Goal: Task Accomplishment & Management: Use online tool/utility

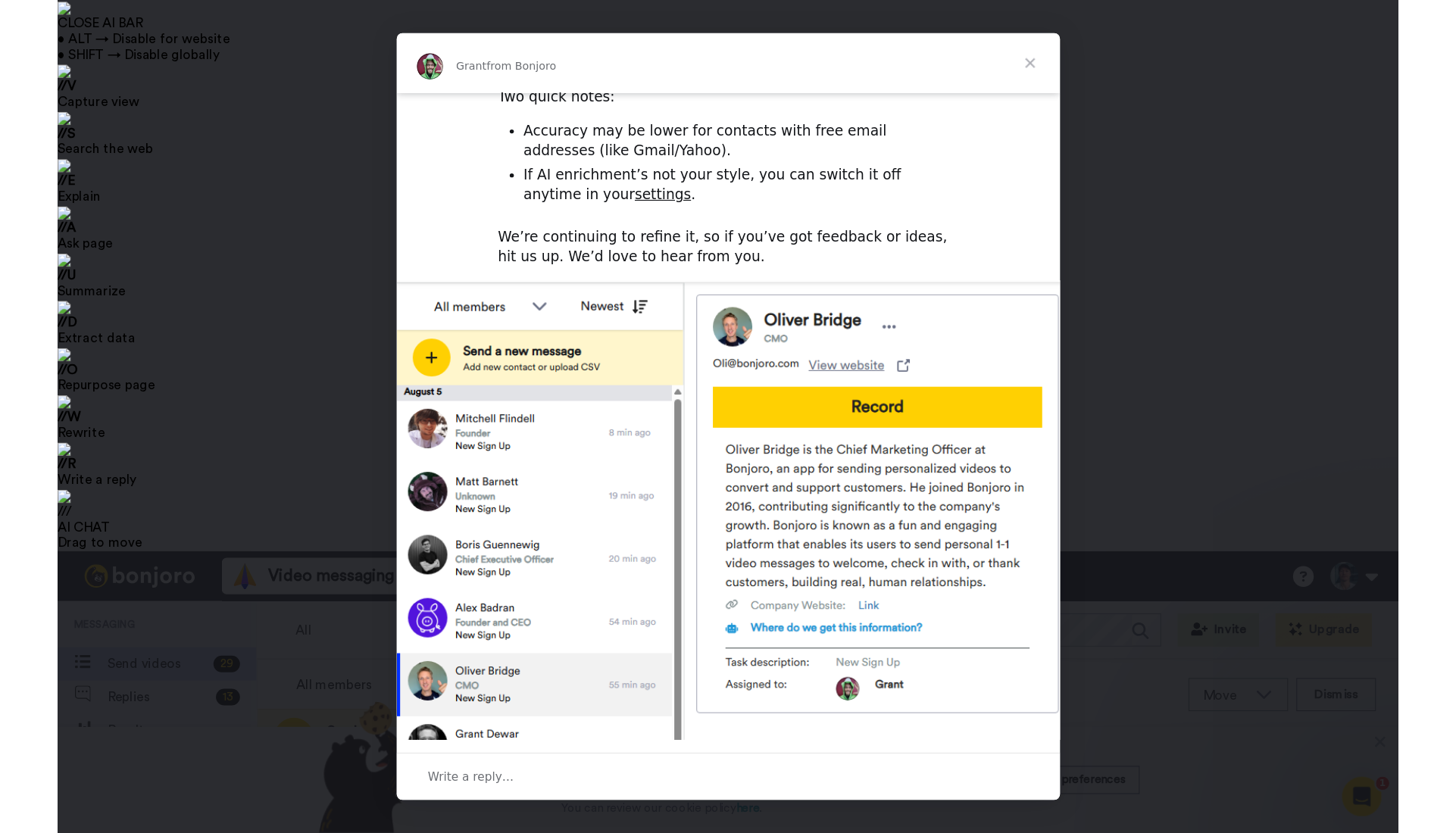
scroll to position [417, 0]
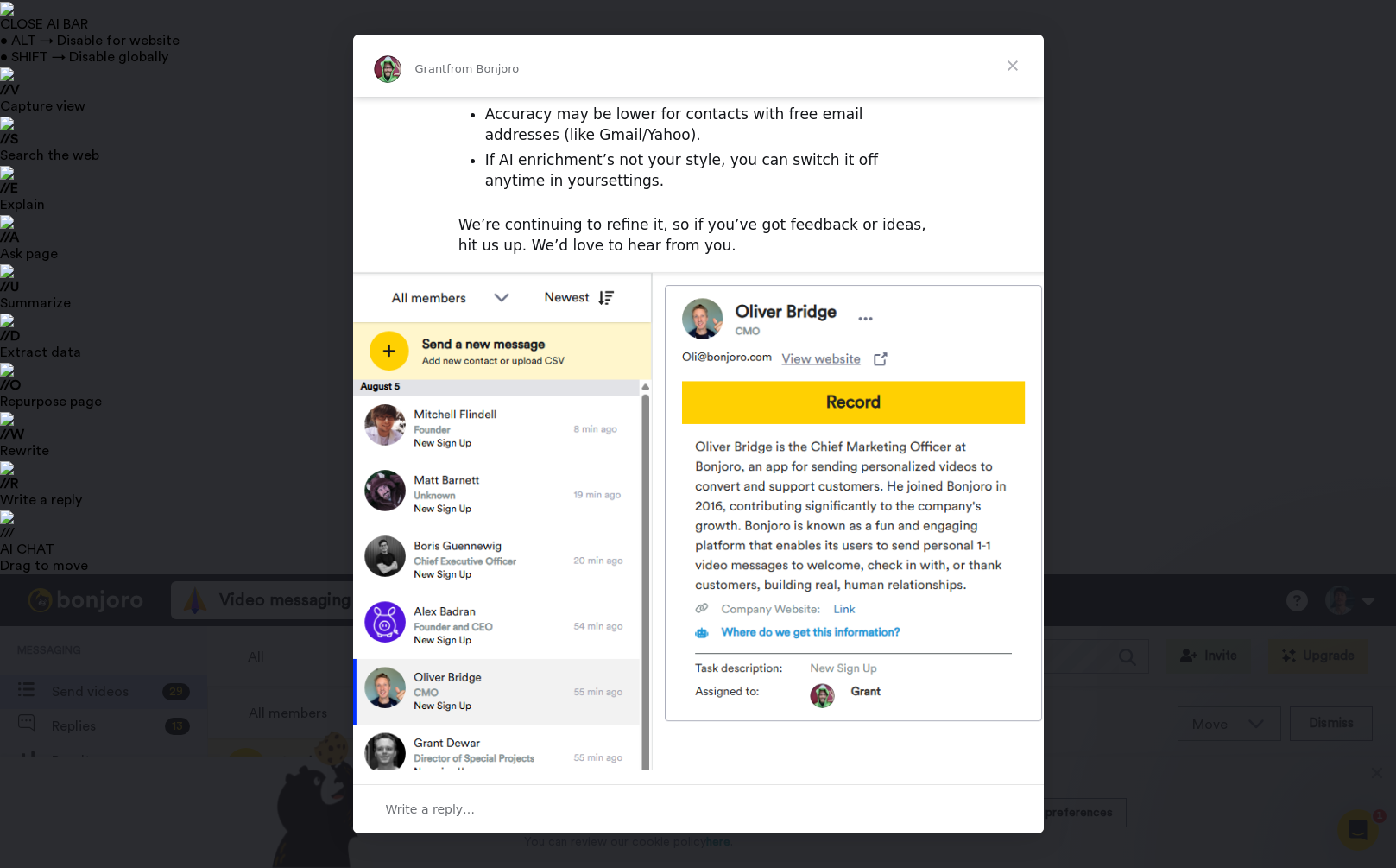
click at [1009, 61] on span "Close" at bounding box center [1013, 66] width 62 height 62
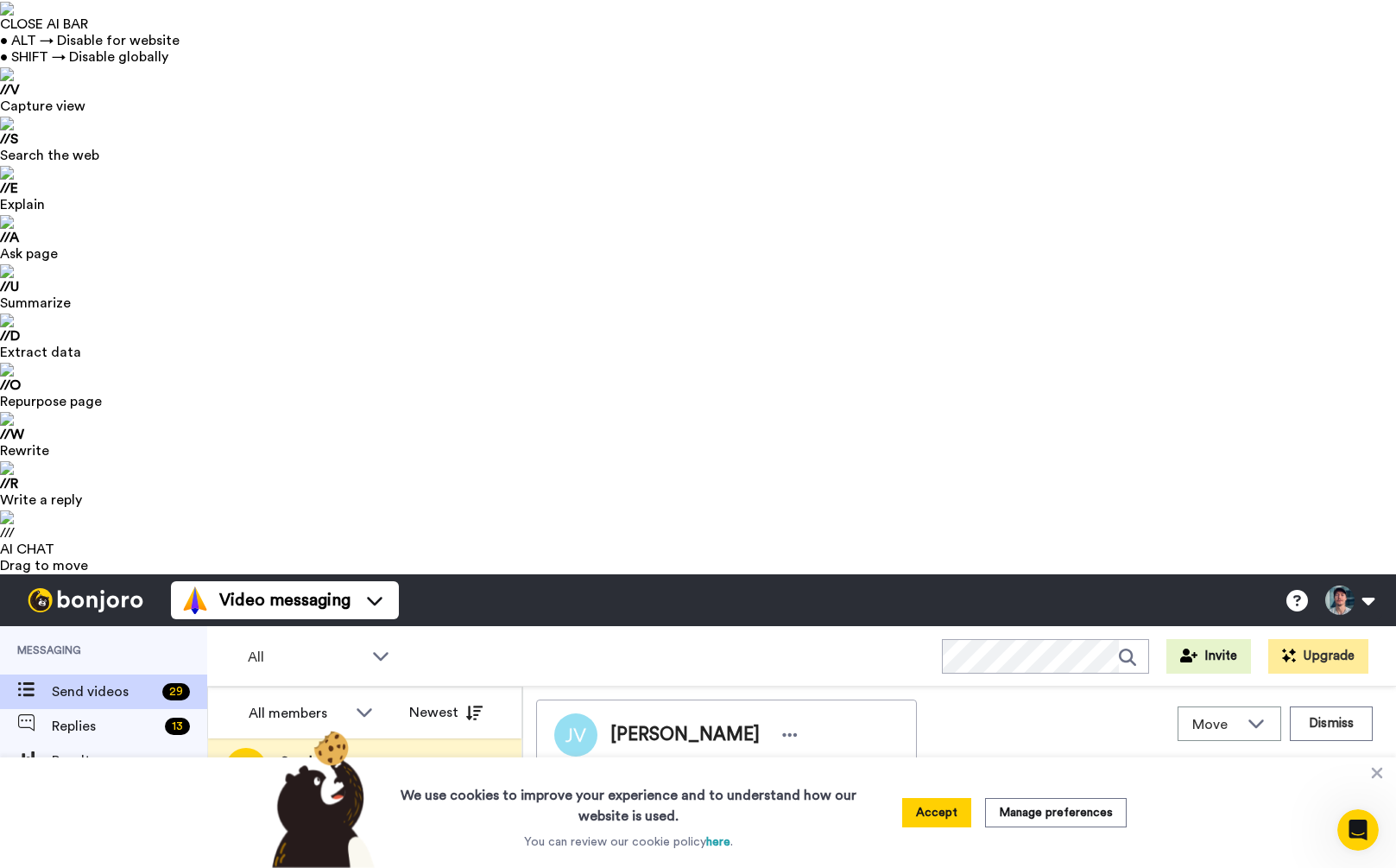
drag, startPoint x: 952, startPoint y: 819, endPoint x: 973, endPoint y: 818, distance: 21.0
click at [952, 819] on button "Accept" at bounding box center [937, 812] width 69 height 29
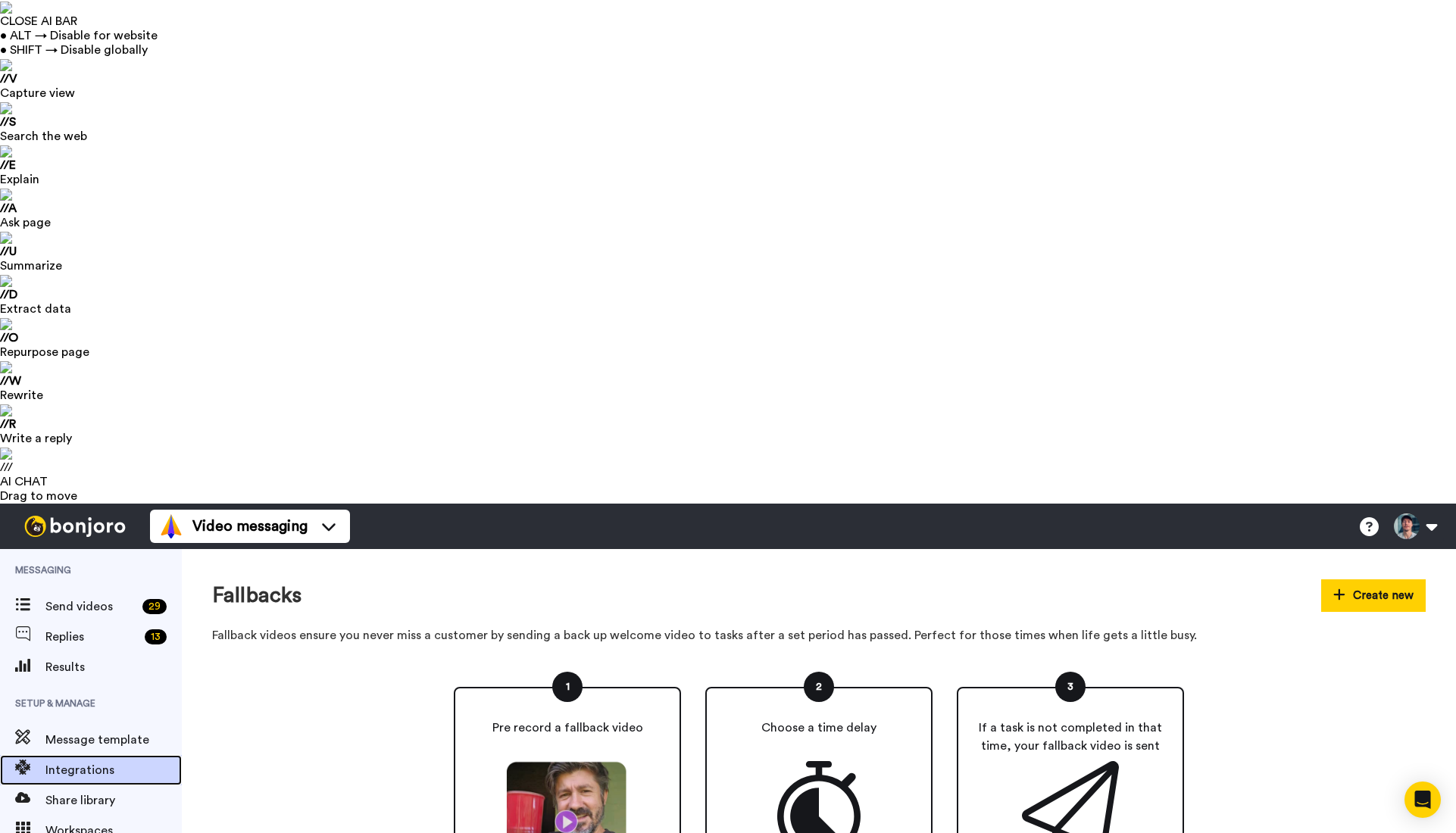
click at [71, 761] on span "Integrations" at bounding box center [113, 770] width 136 height 18
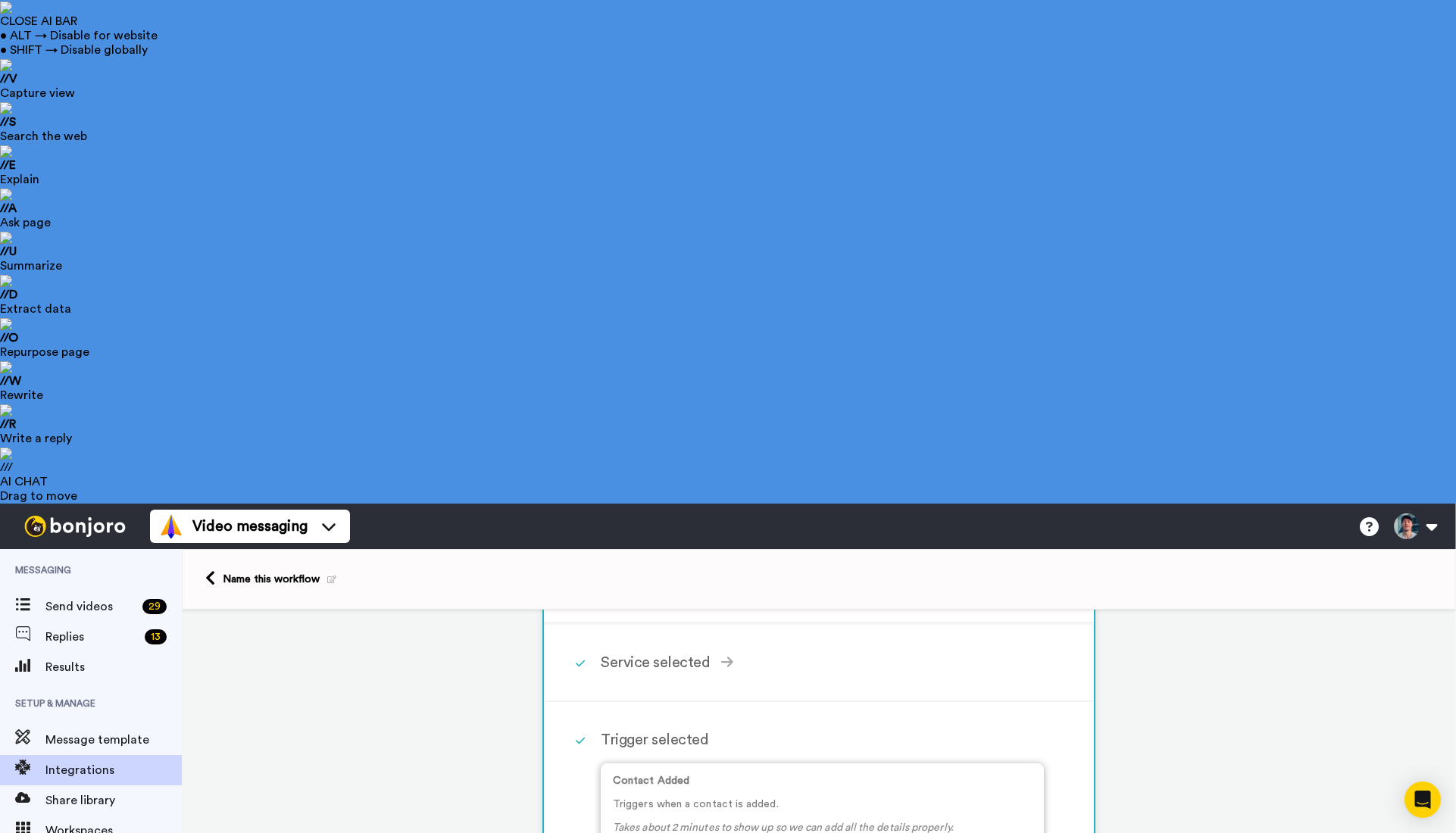
scroll to position [65, 0]
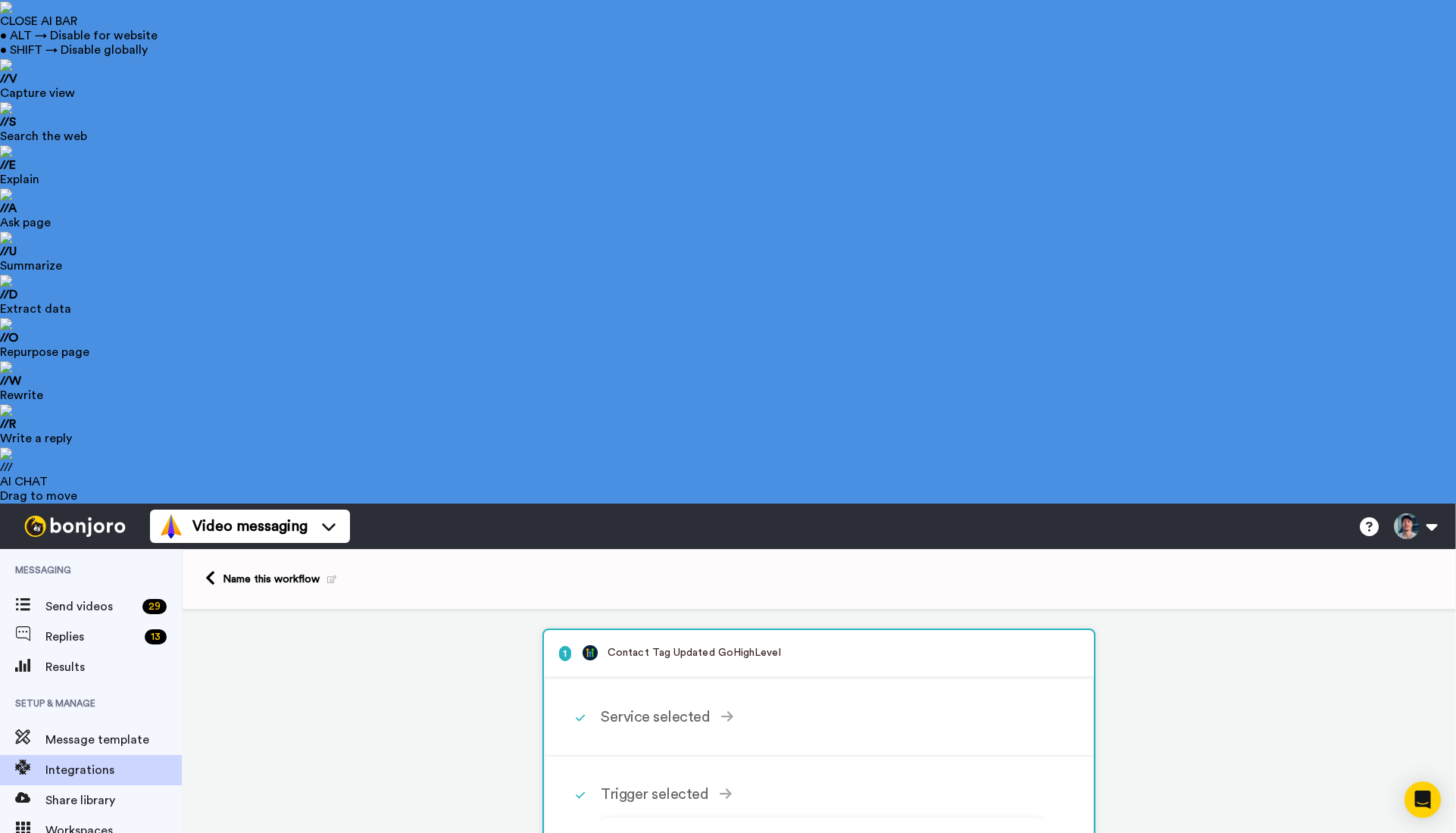
scroll to position [0, 0]
click at [1436, 510] on button at bounding box center [1415, 527] width 57 height 34
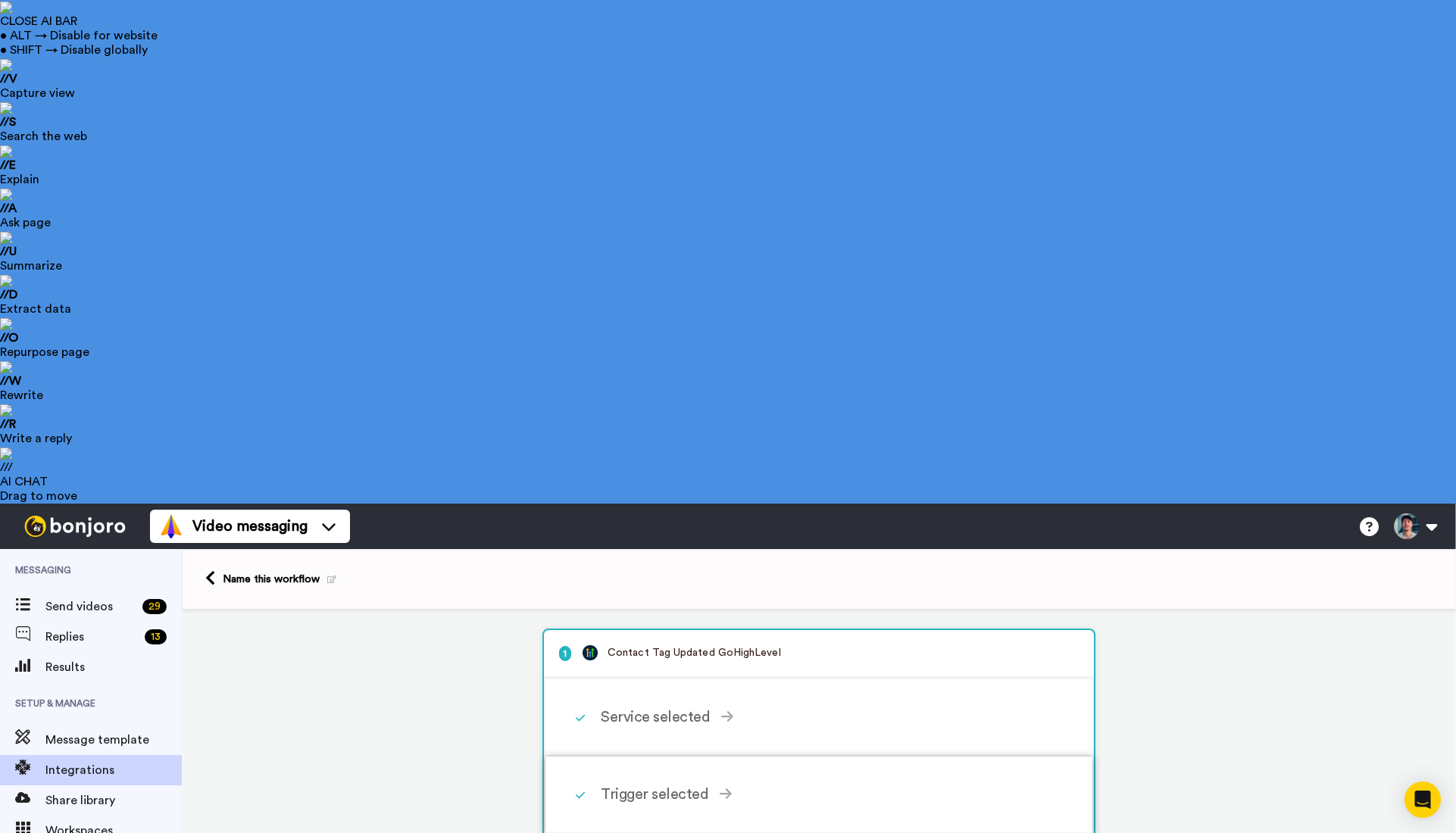
click at [692, 783] on div "Trigger selected" at bounding box center [822, 794] width 443 height 22
click at [692, 705] on div "Service selected" at bounding box center [822, 717] width 443 height 22
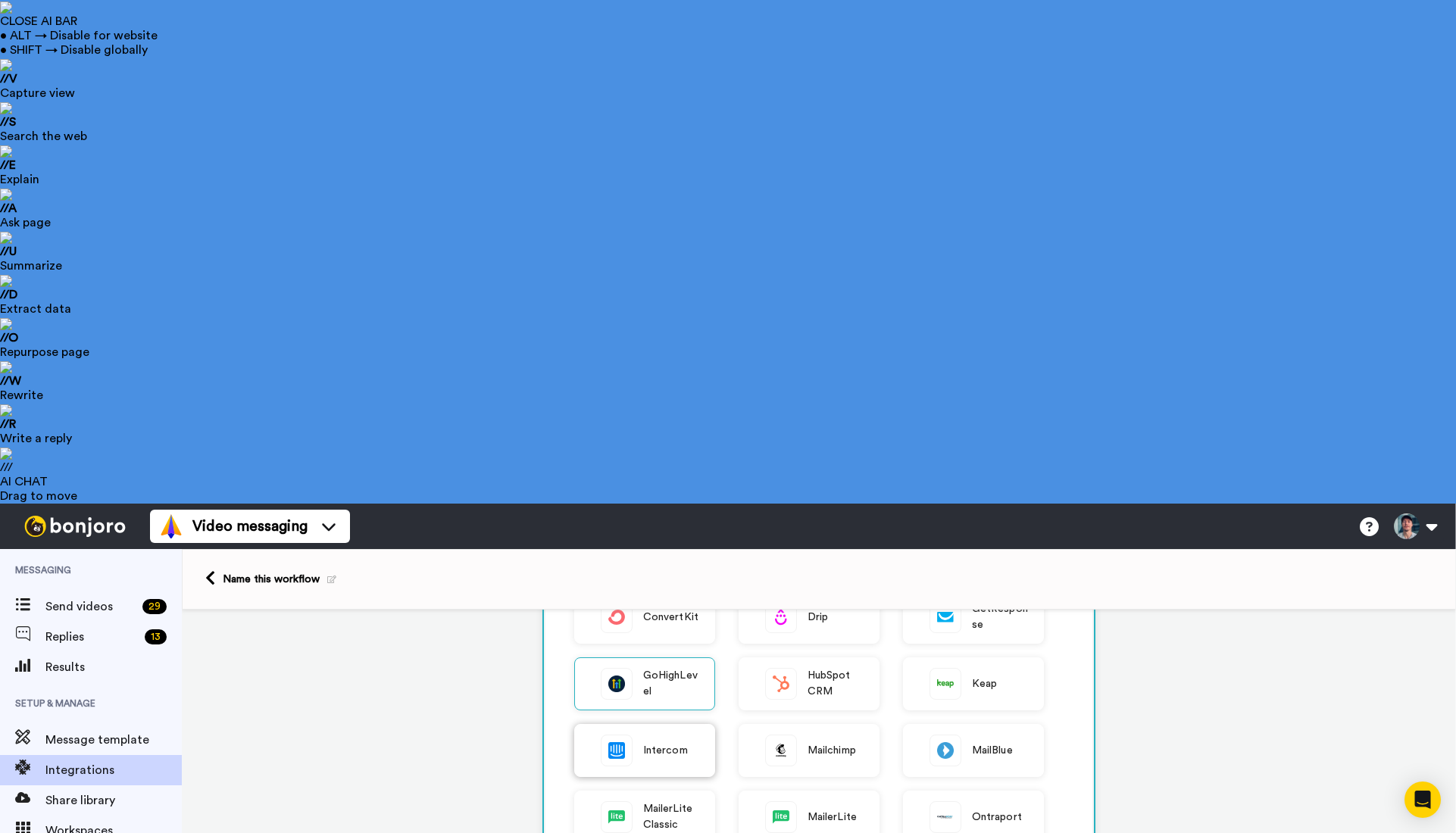
scroll to position [409, 0]
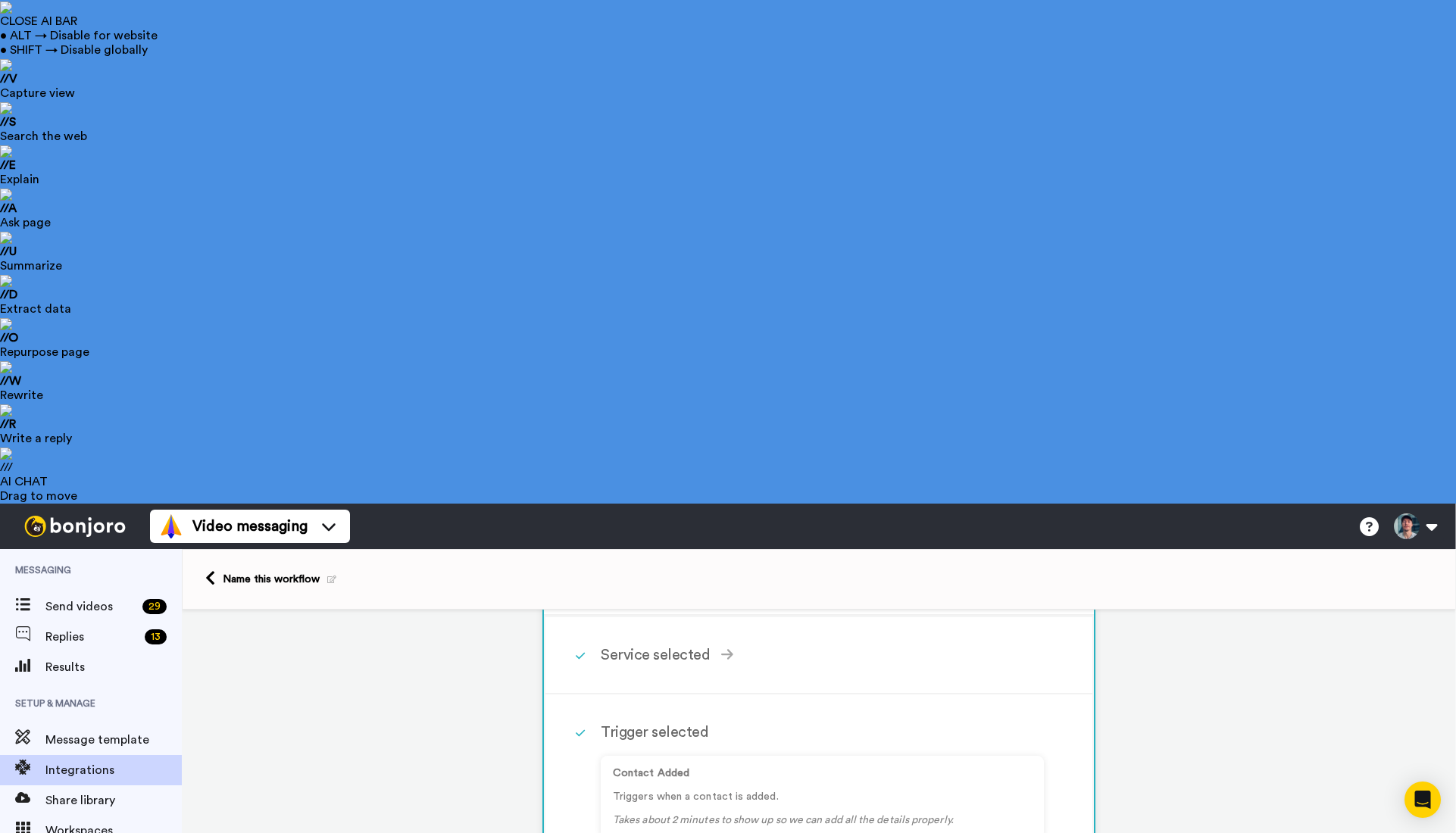
scroll to position [65, 0]
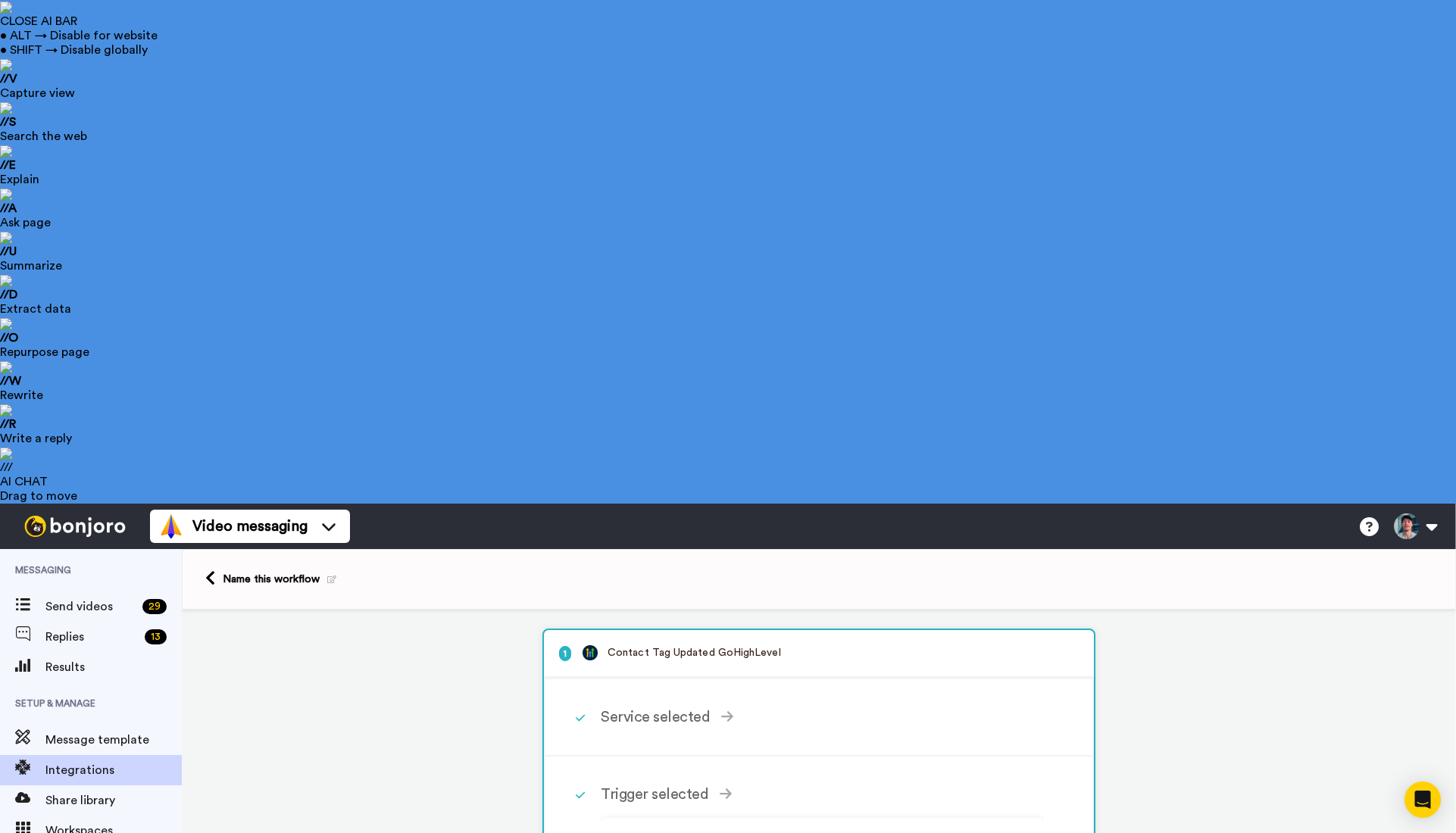
scroll to position [0, 0]
click at [1426, 510] on button at bounding box center [1415, 527] width 57 height 34
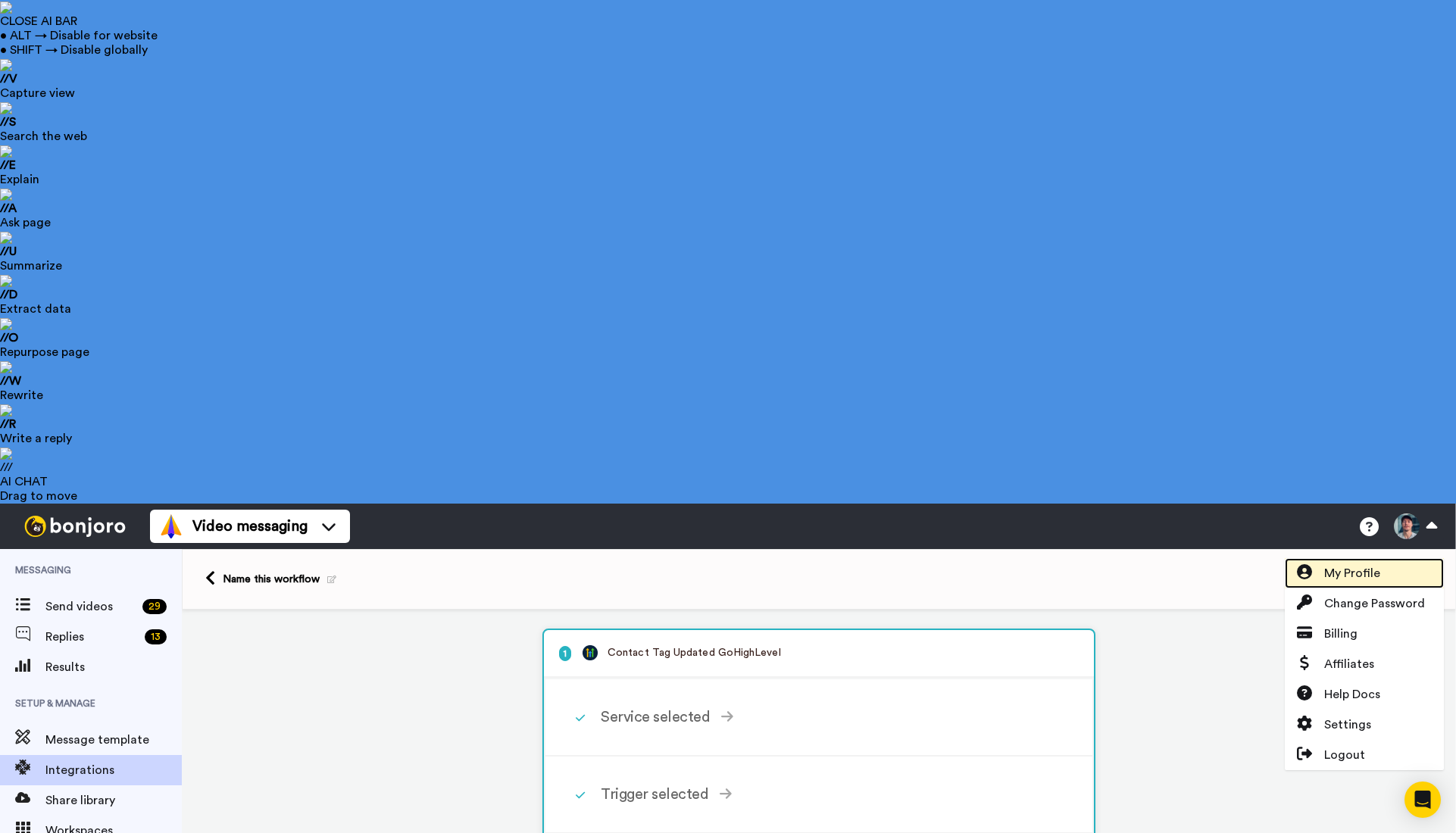
click at [1399, 558] on link "My Profile" at bounding box center [1363, 573] width 159 height 30
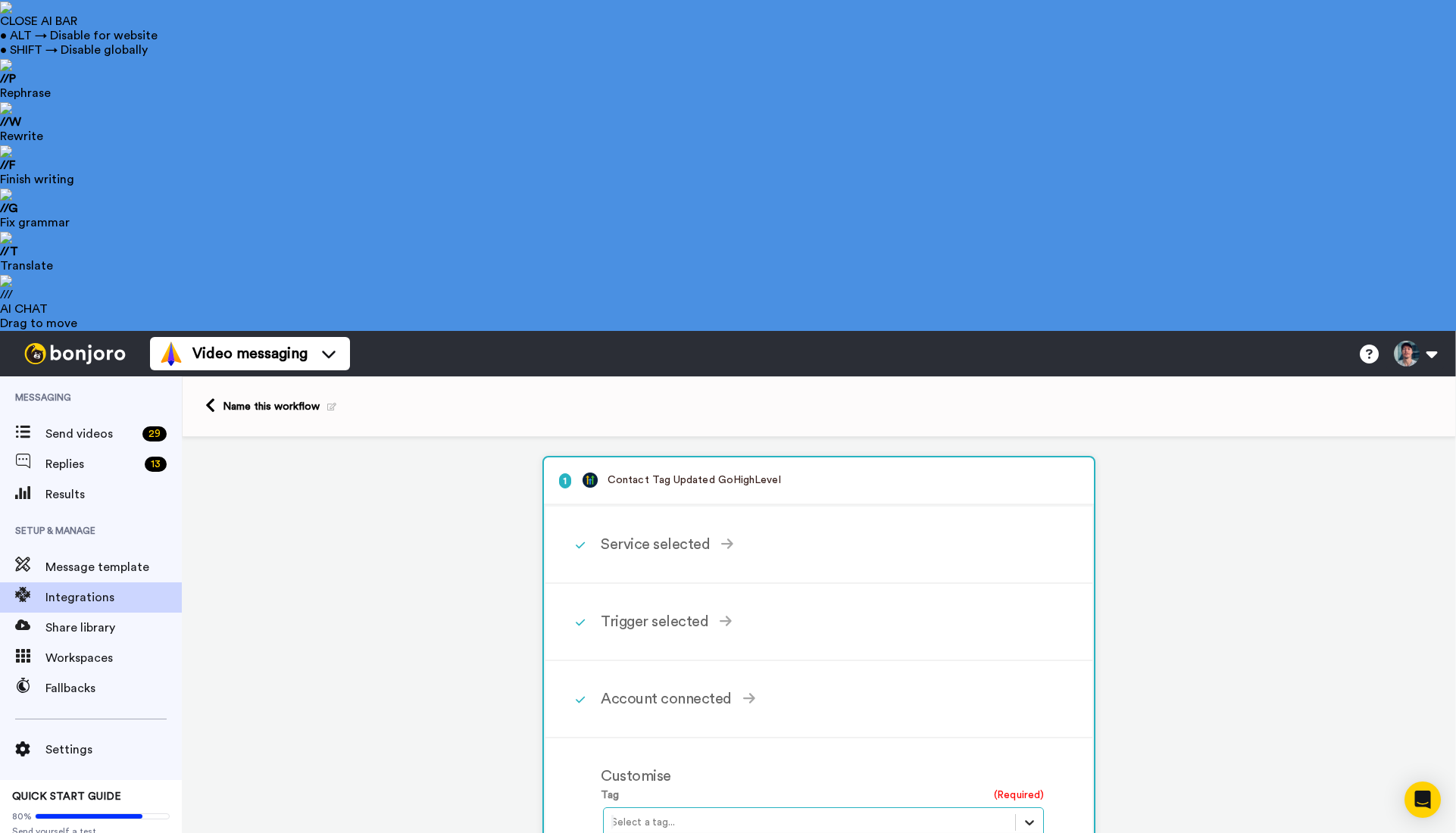
click at [1029, 815] on icon at bounding box center [1029, 822] width 15 height 15
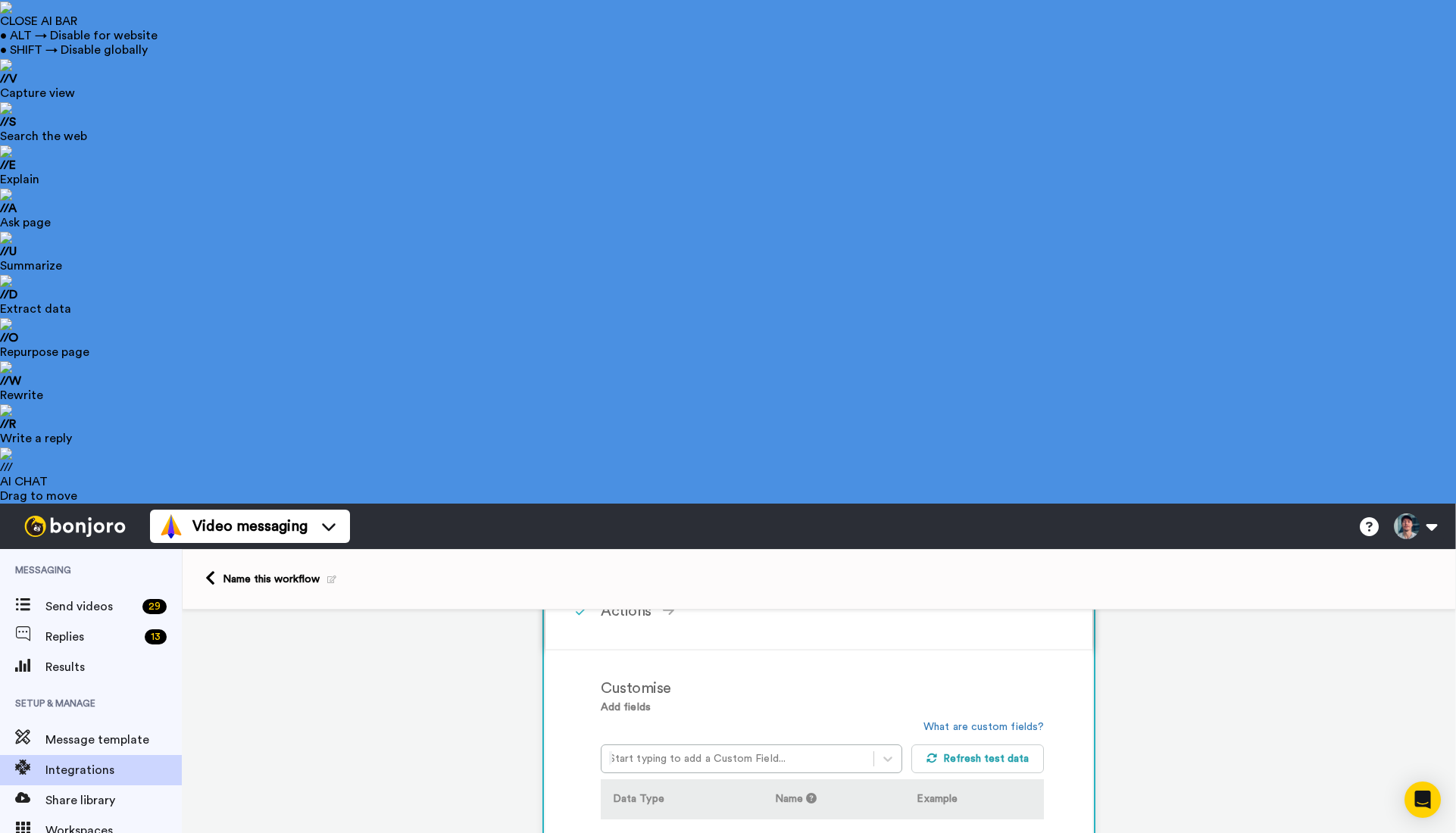
scroll to position [322, 0]
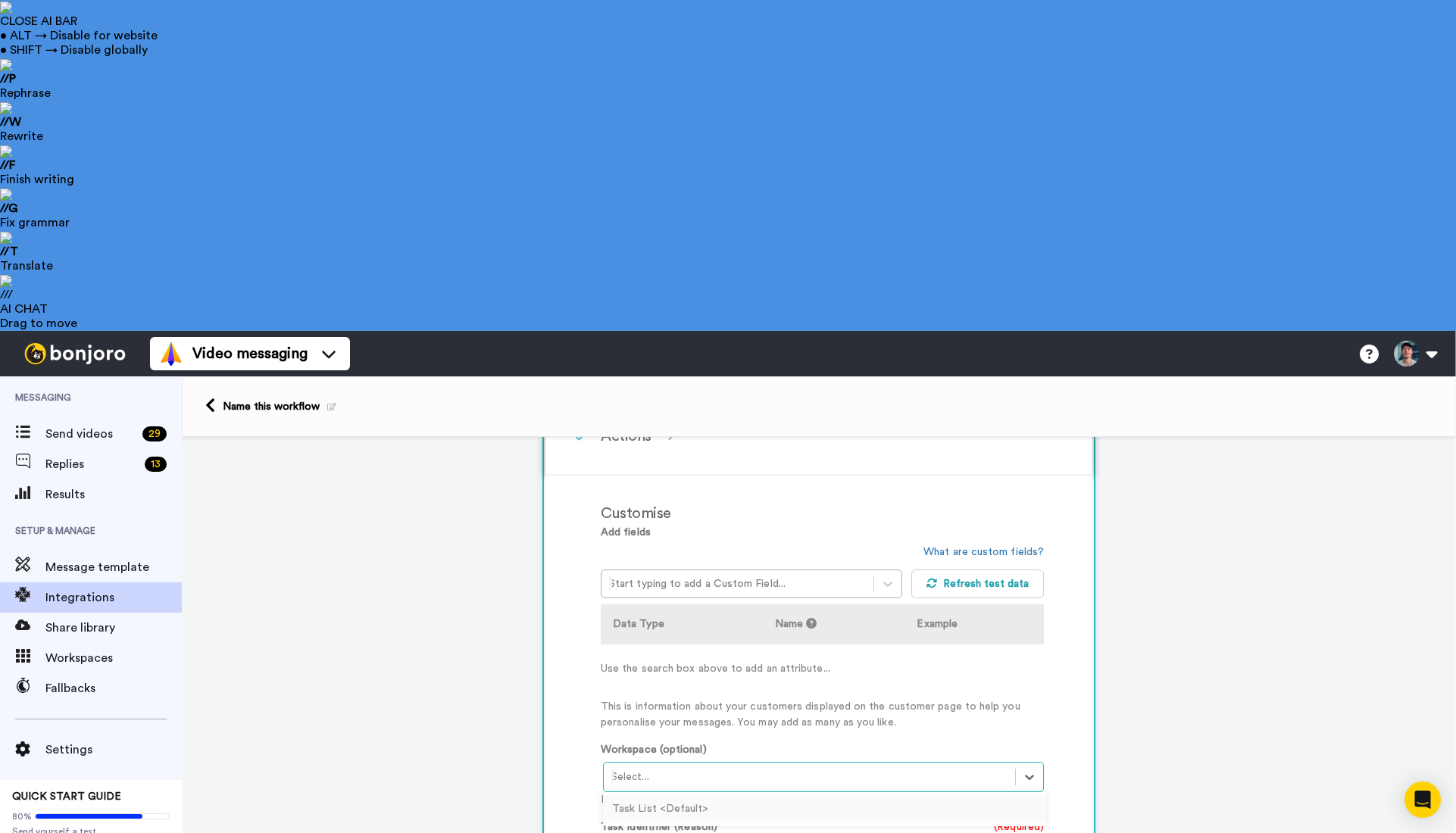
click at [678, 795] on div "Task List <Default>" at bounding box center [824, 808] width 443 height 28
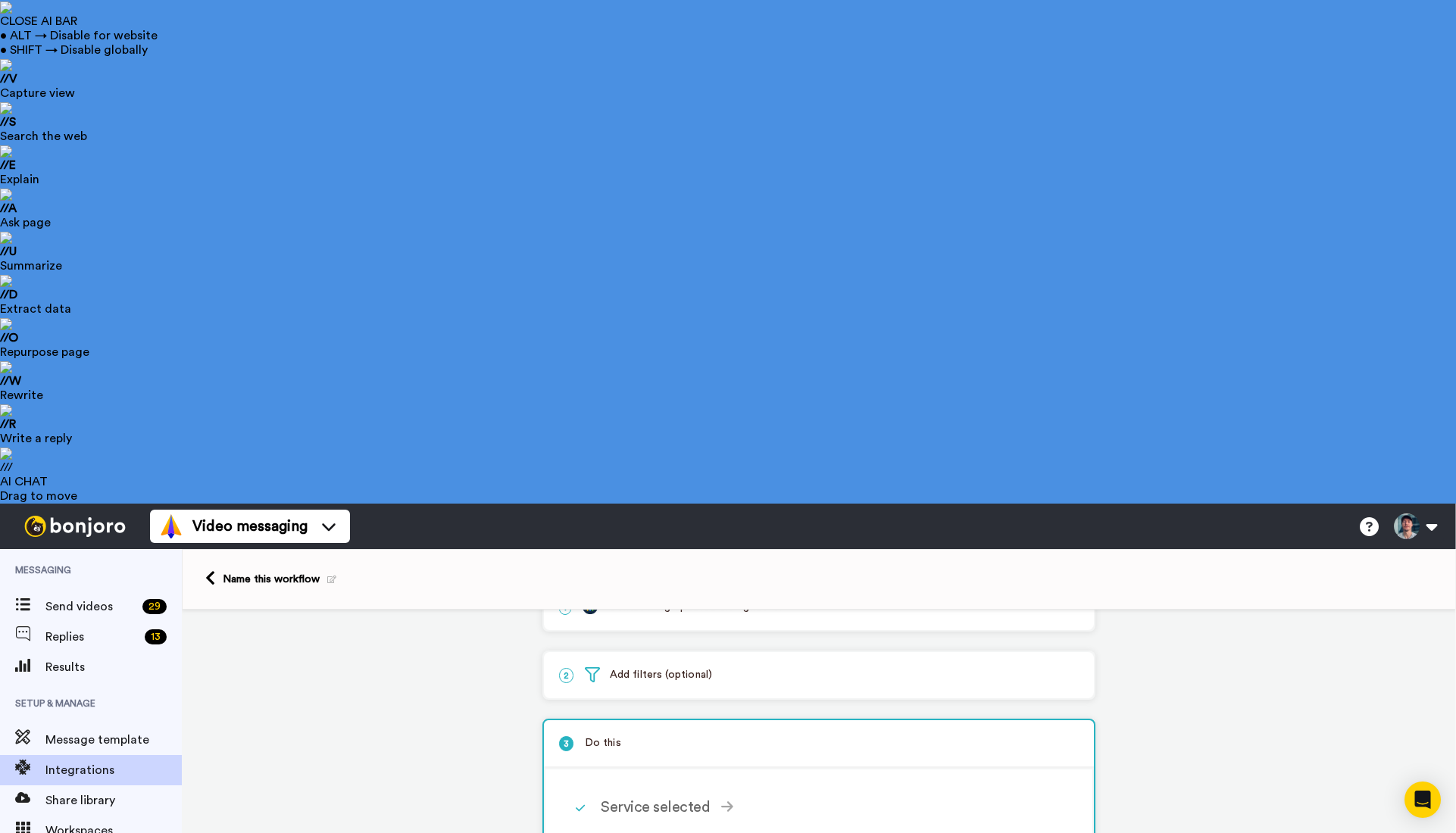
scroll to position [0, 0]
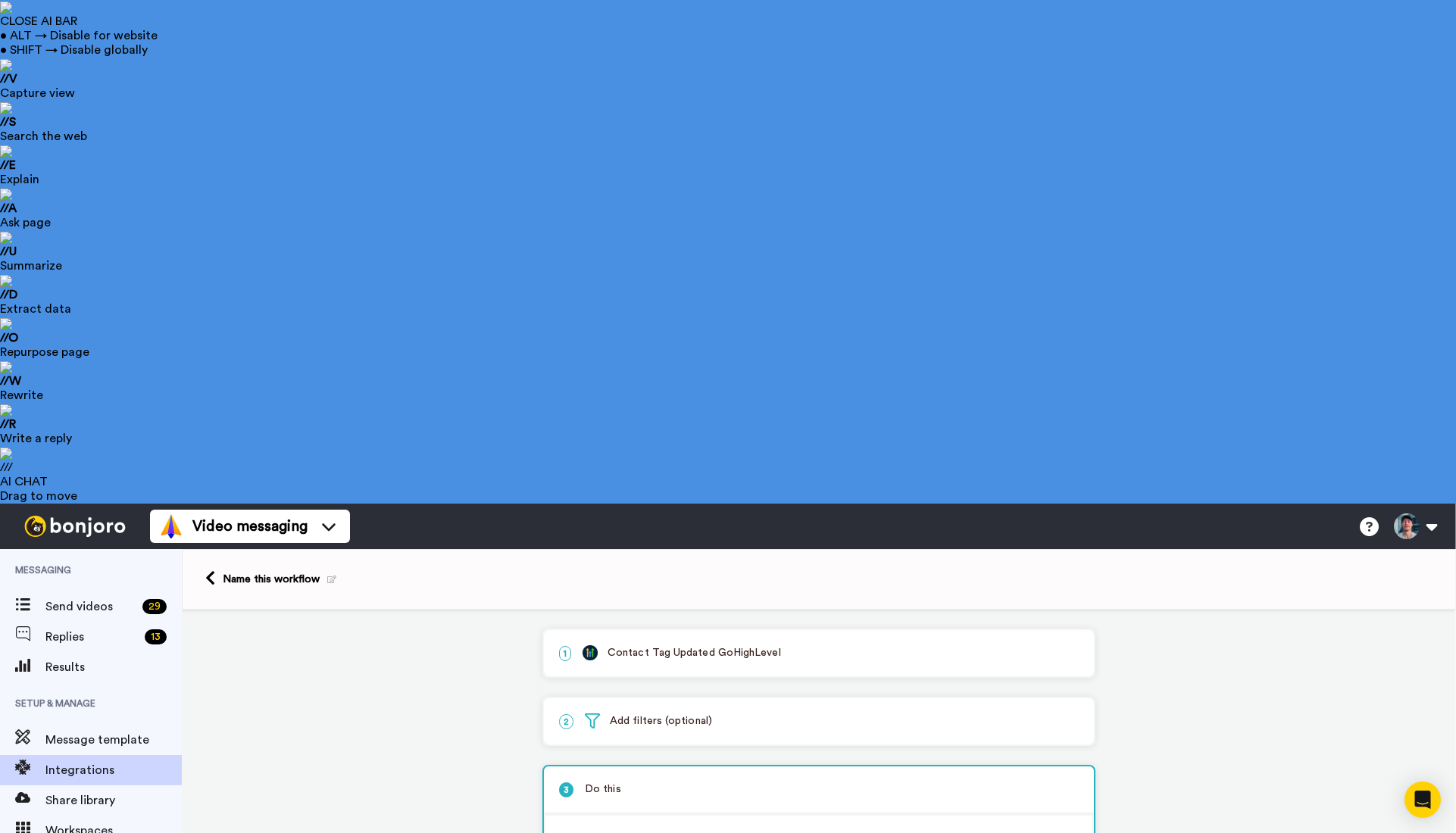
scroll to position [14, 0]
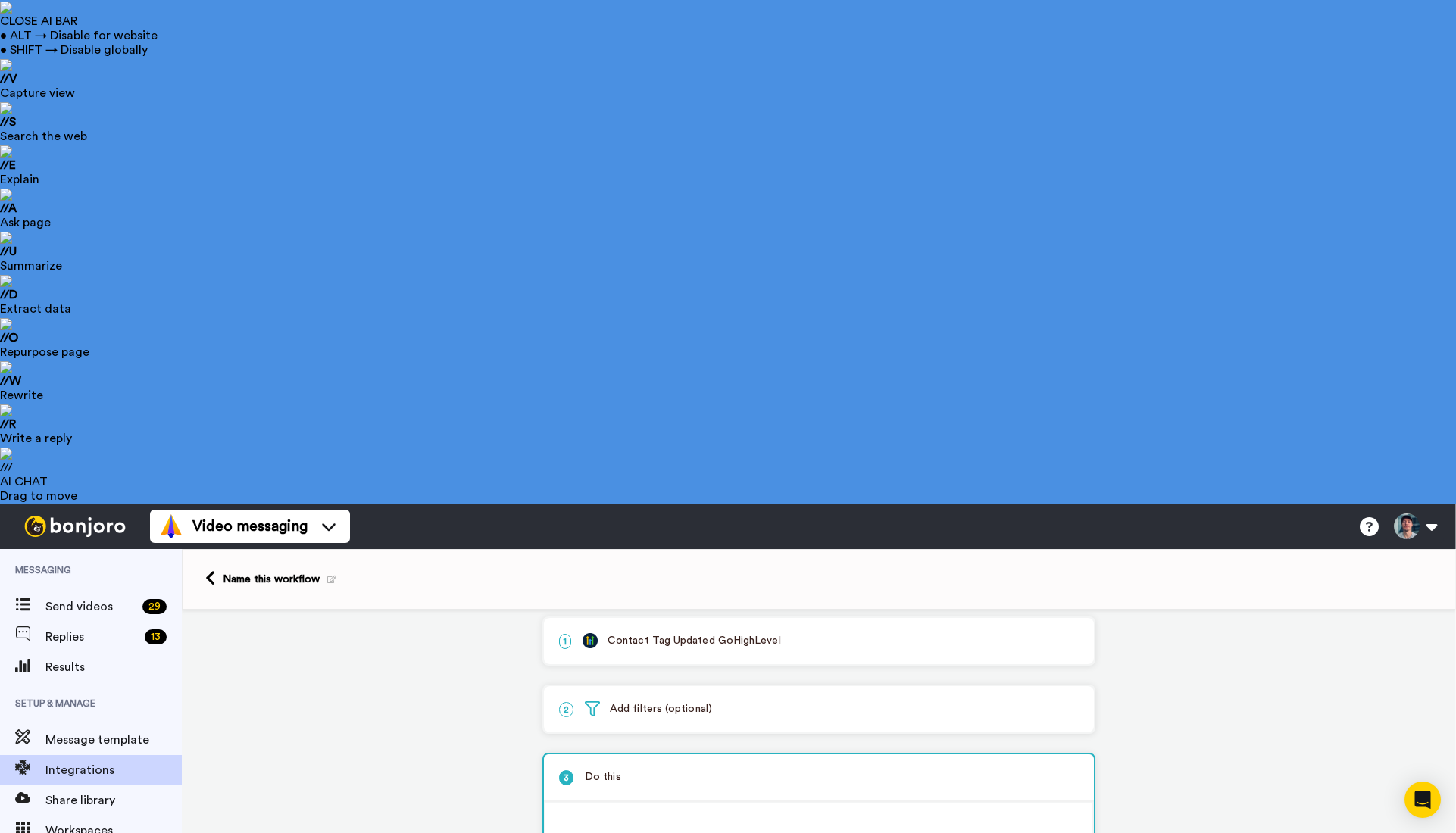
click at [660, 699] on p "2 Add filters (optional)" at bounding box center [818, 707] width 520 height 16
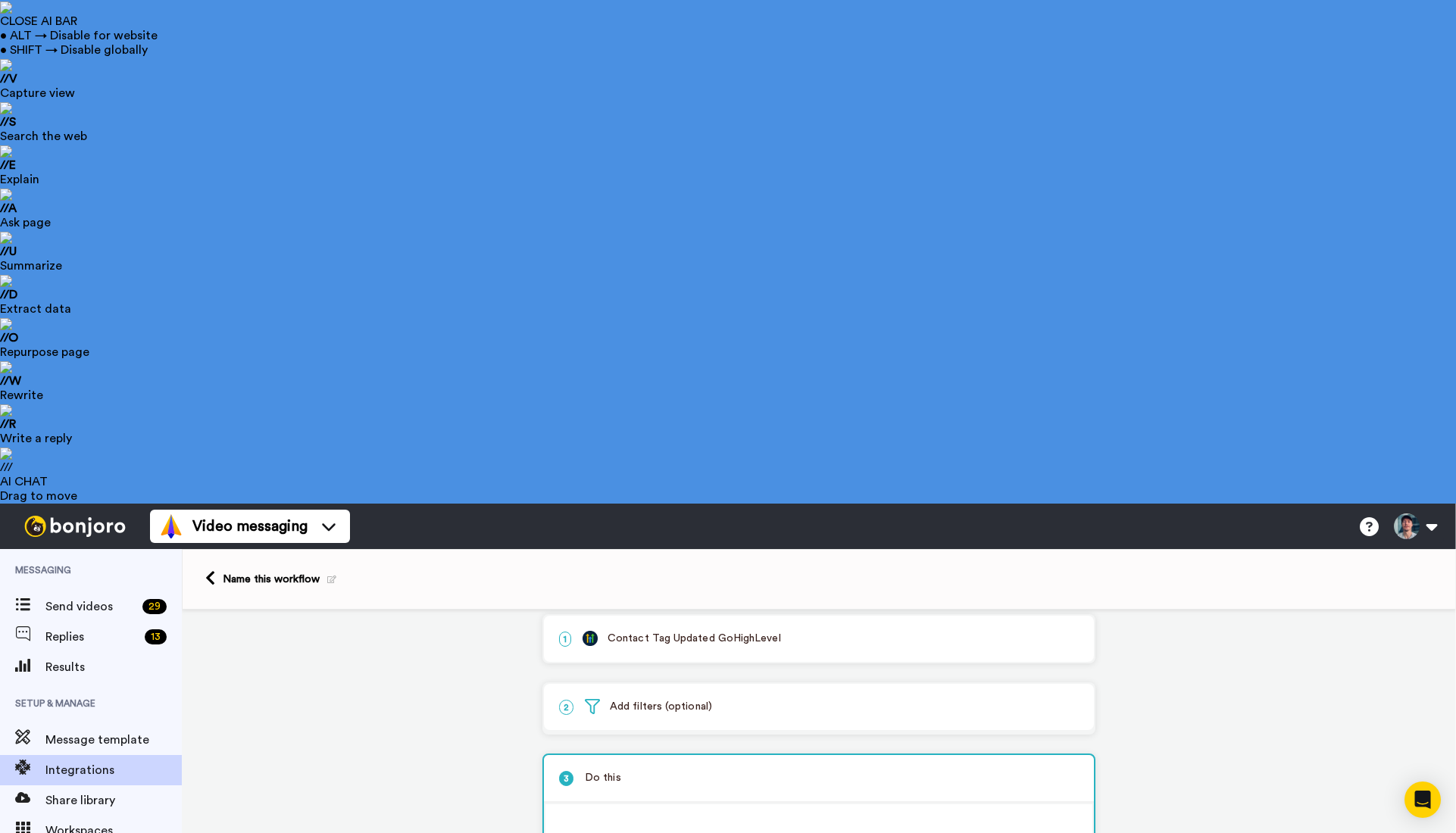
scroll to position [11, 0]
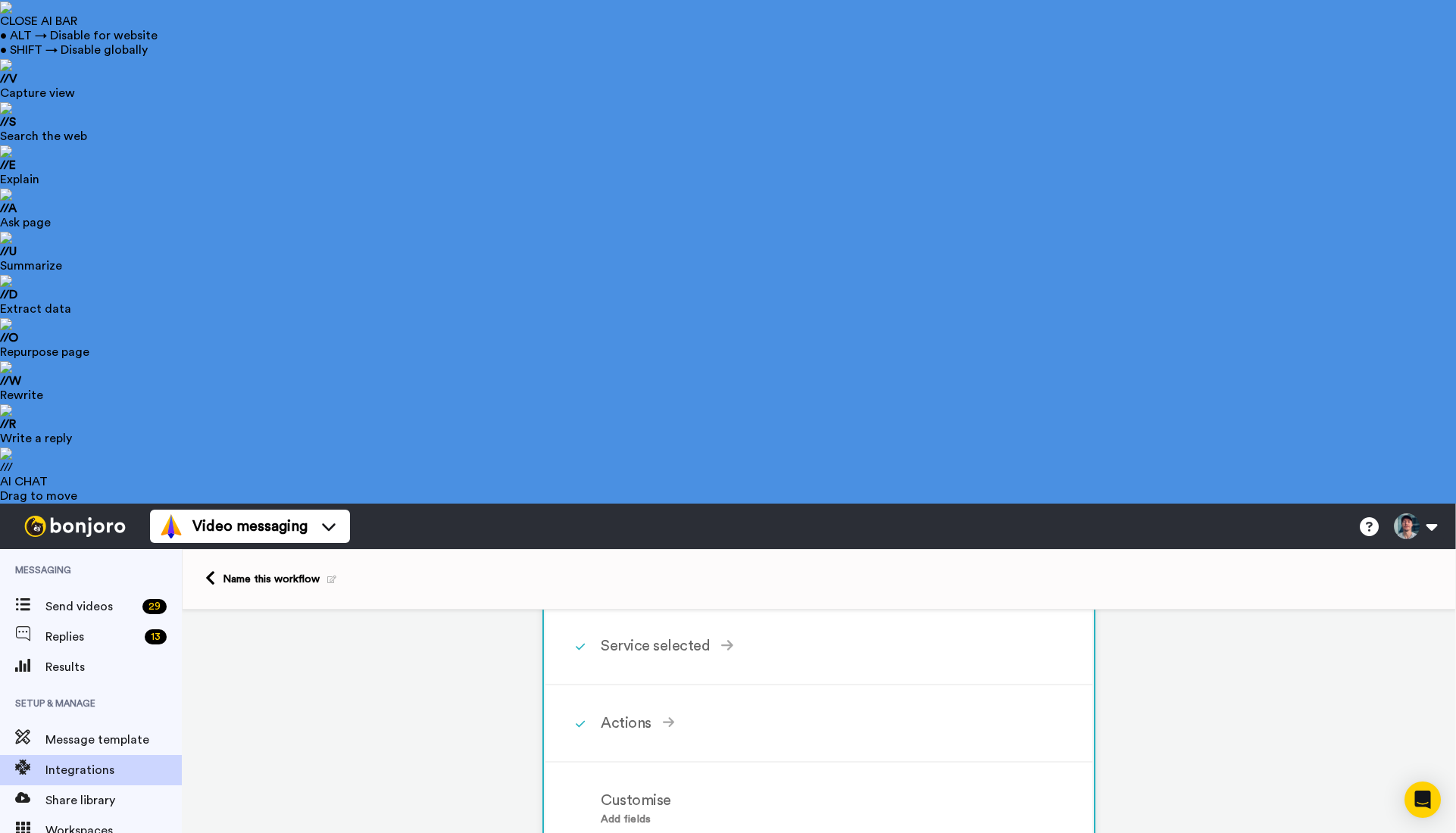
scroll to position [209, 0]
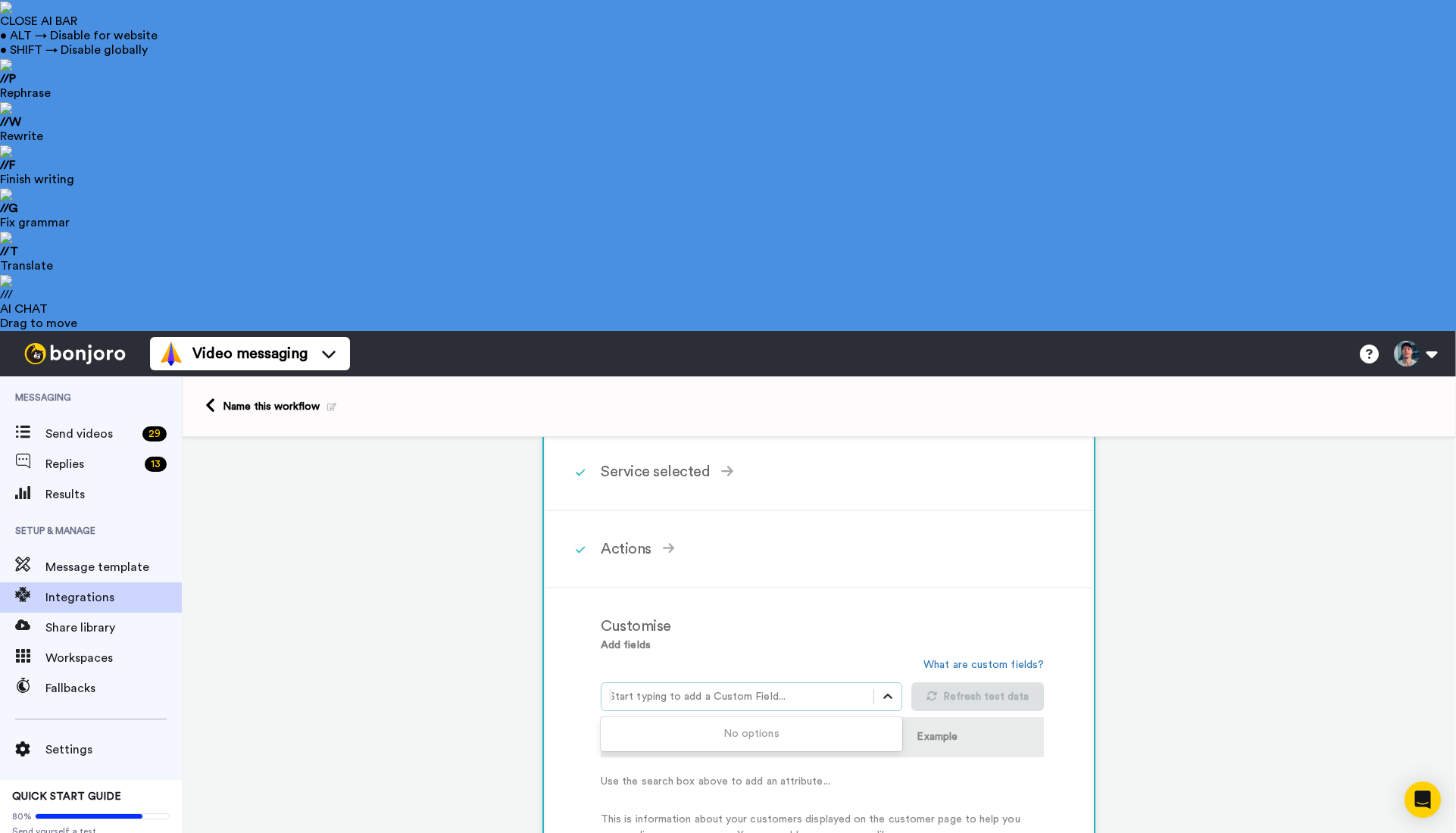
click at [896, 683] on div at bounding box center [888, 697] width 27 height 27
click at [969, 660] on link "What are custom fields?" at bounding box center [983, 665] width 121 height 10
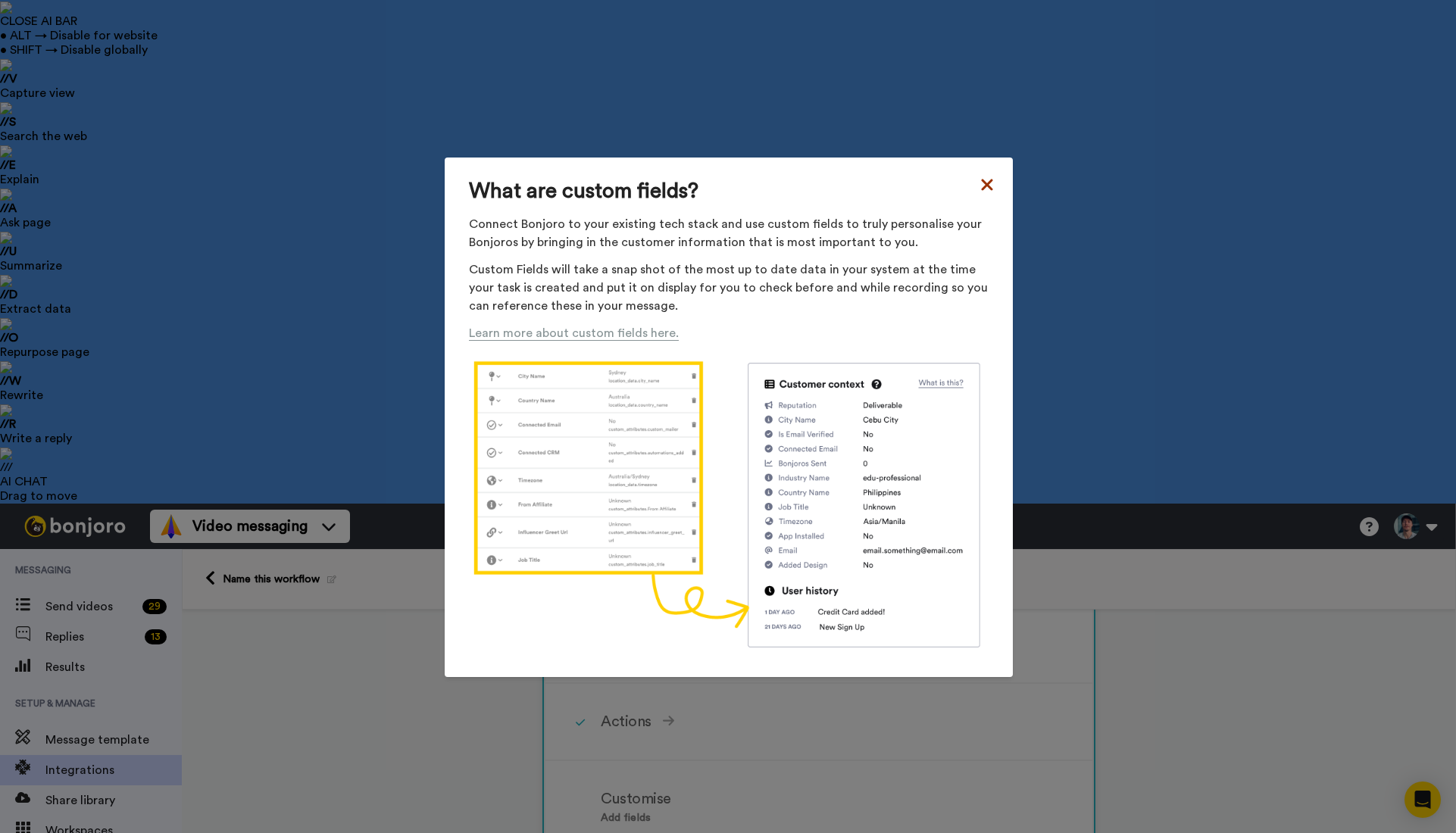
click at [987, 184] on icon at bounding box center [987, 185] width 11 height 11
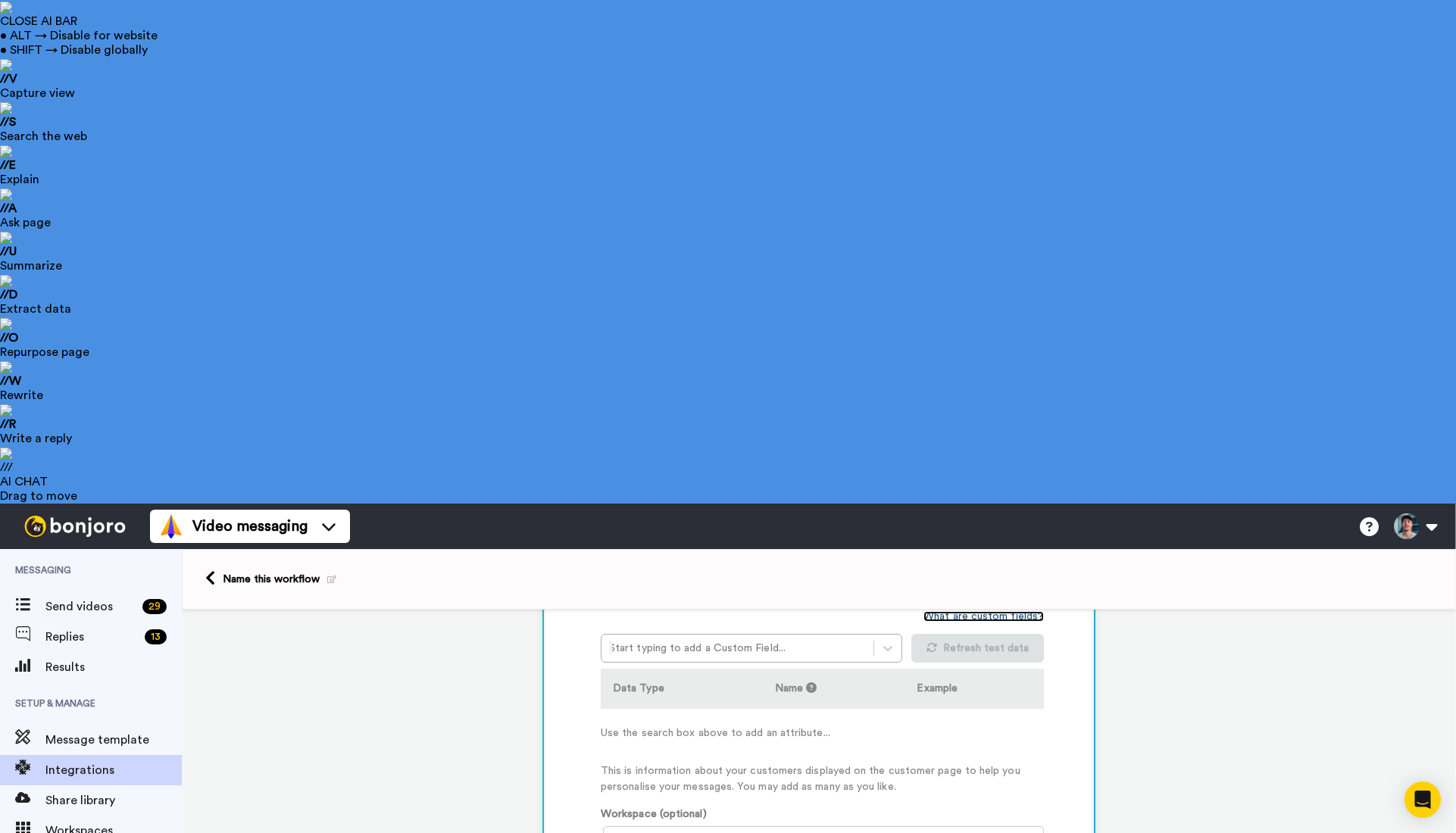
scroll to position [434, 0]
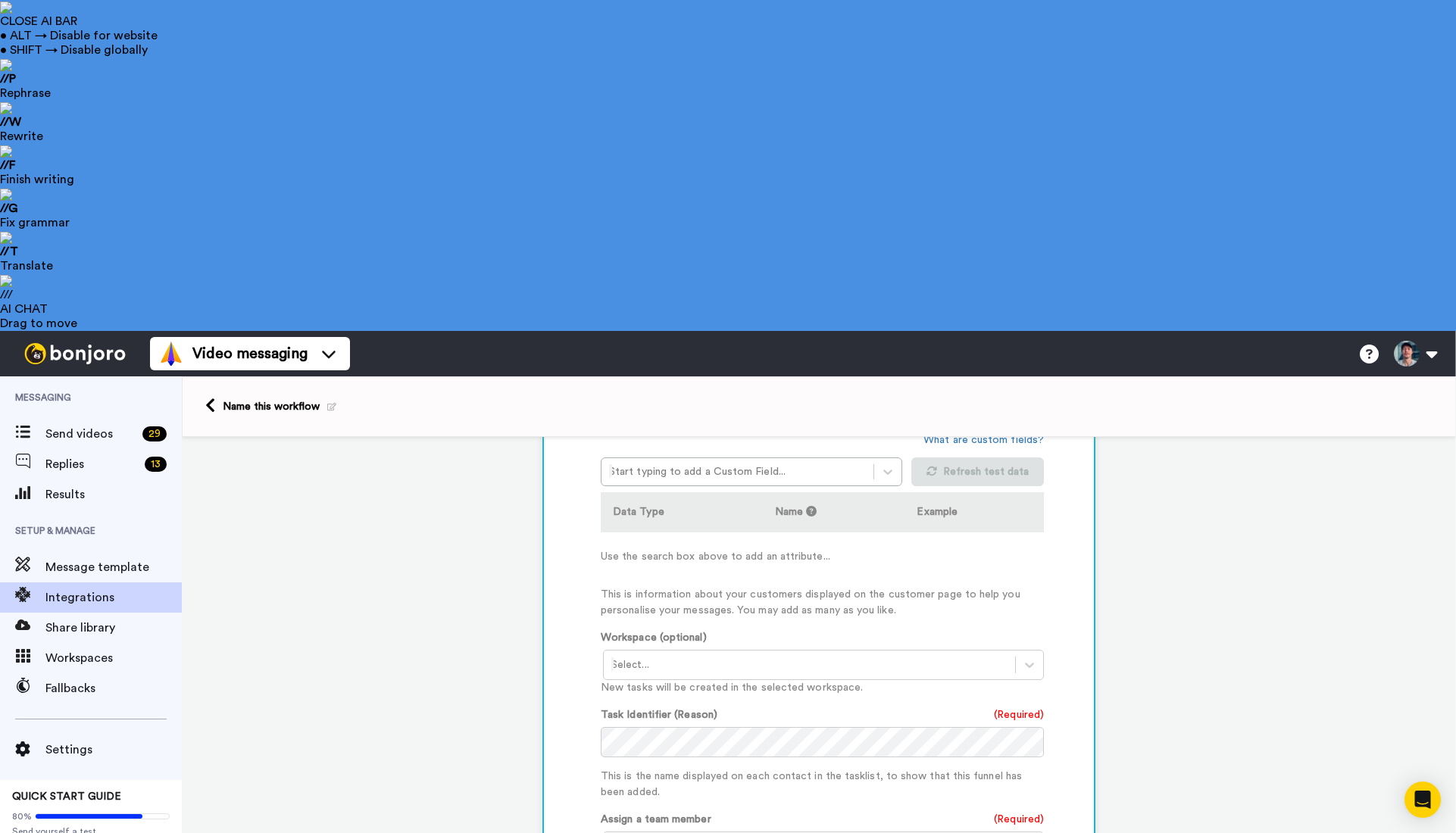
click at [1090, 581] on div "Customise Add fields Start typing to add a Custom Field... What are custom fiel…" at bounding box center [818, 700] width 547 height 672
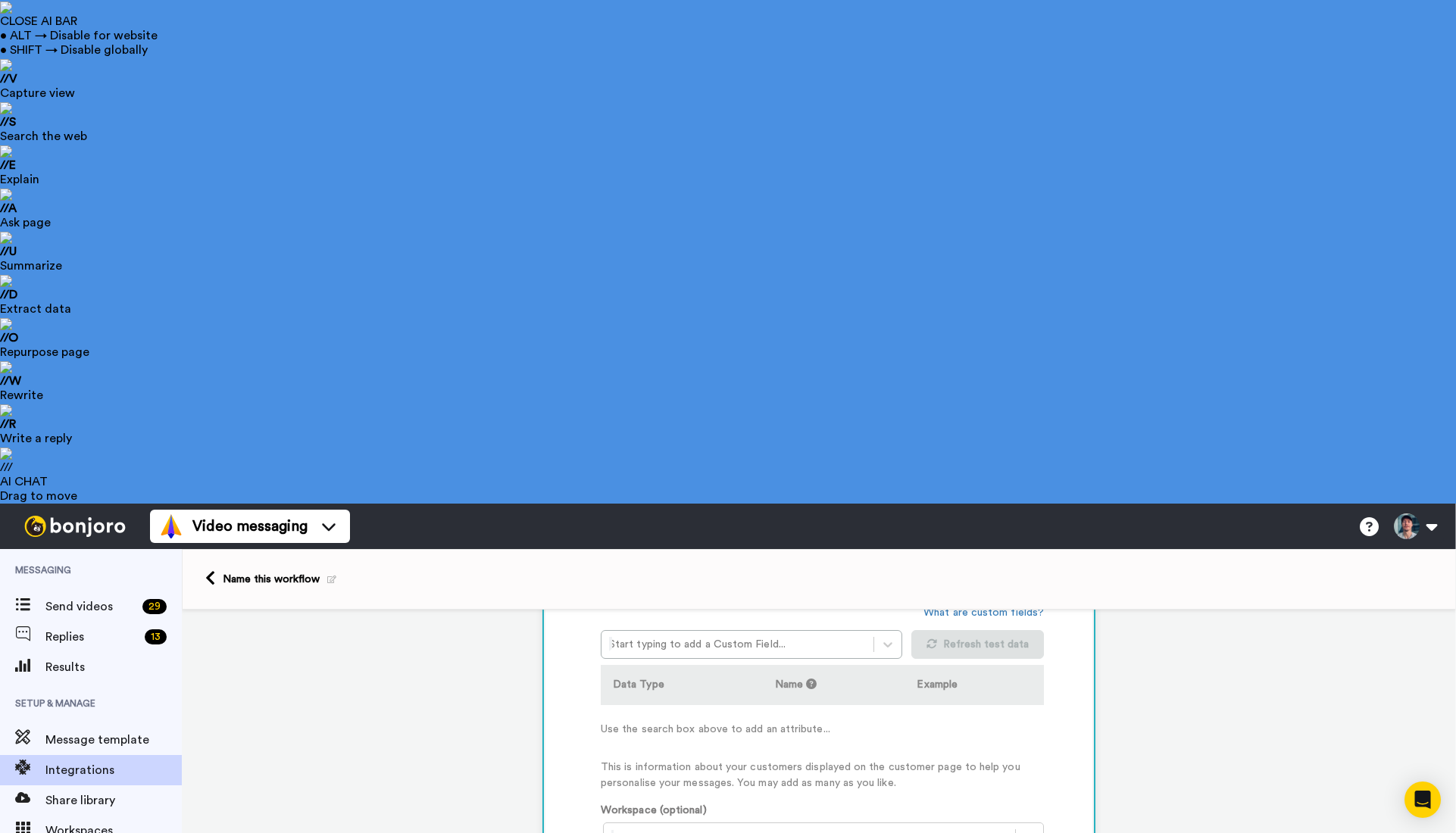
click at [705, 828] on div at bounding box center [809, 837] width 396 height 18
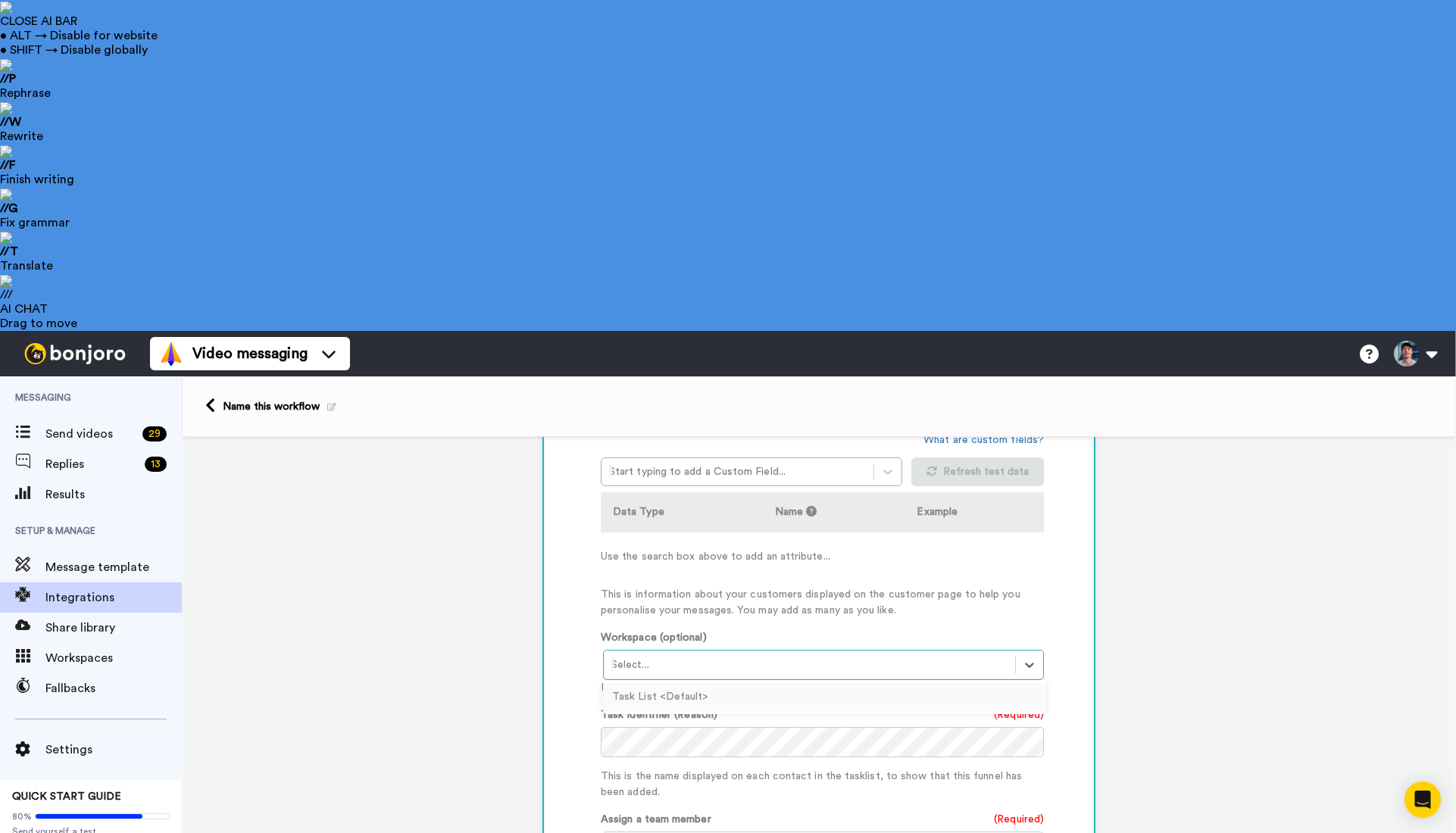
click at [740, 630] on div "Workspace (optional) option Task List <Default> focused, 1 of 1. 1 result avail…" at bounding box center [822, 663] width 443 height 66
click at [726, 832] on div at bounding box center [809, 847] width 396 height 18
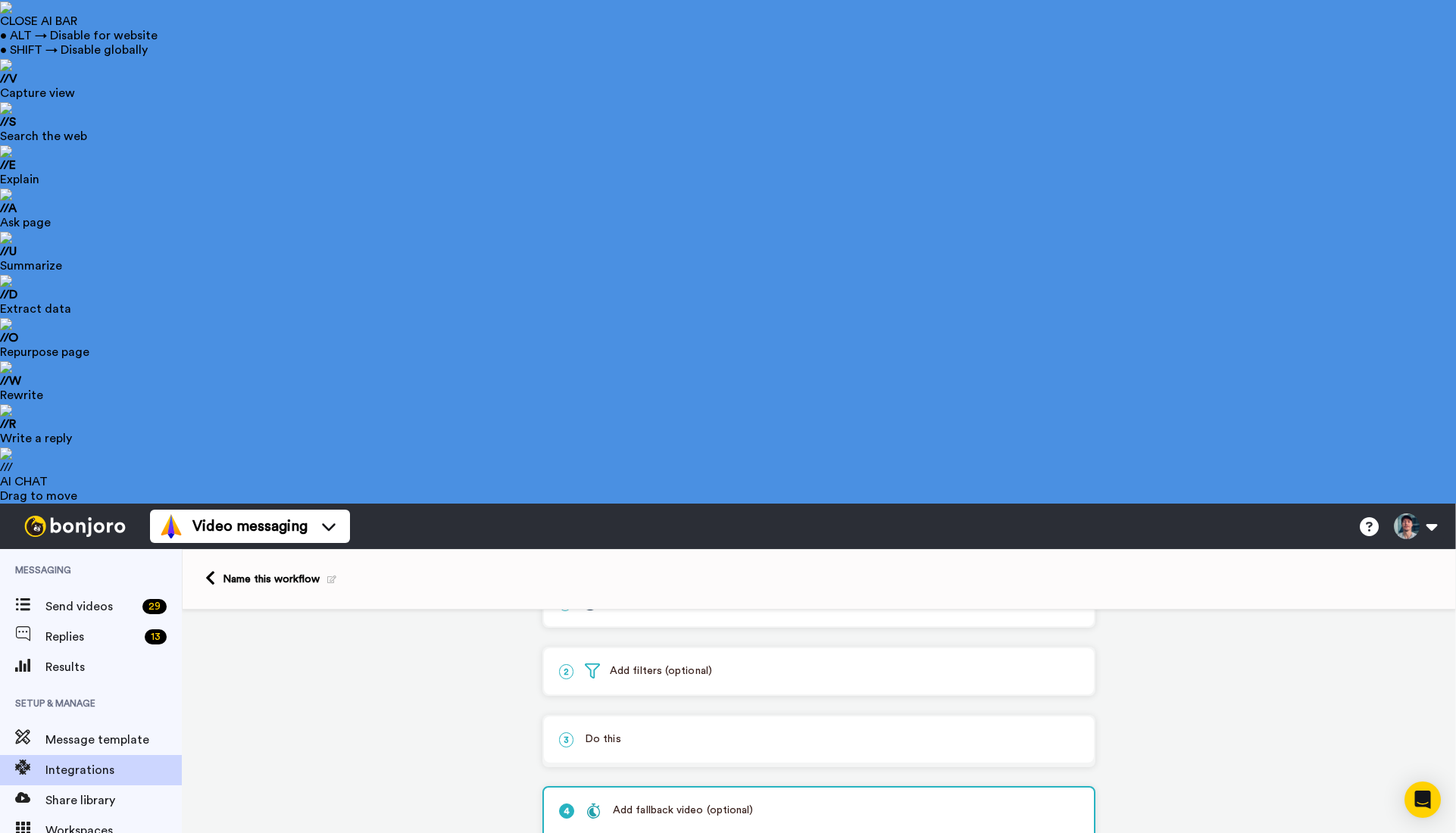
scroll to position [52, 0]
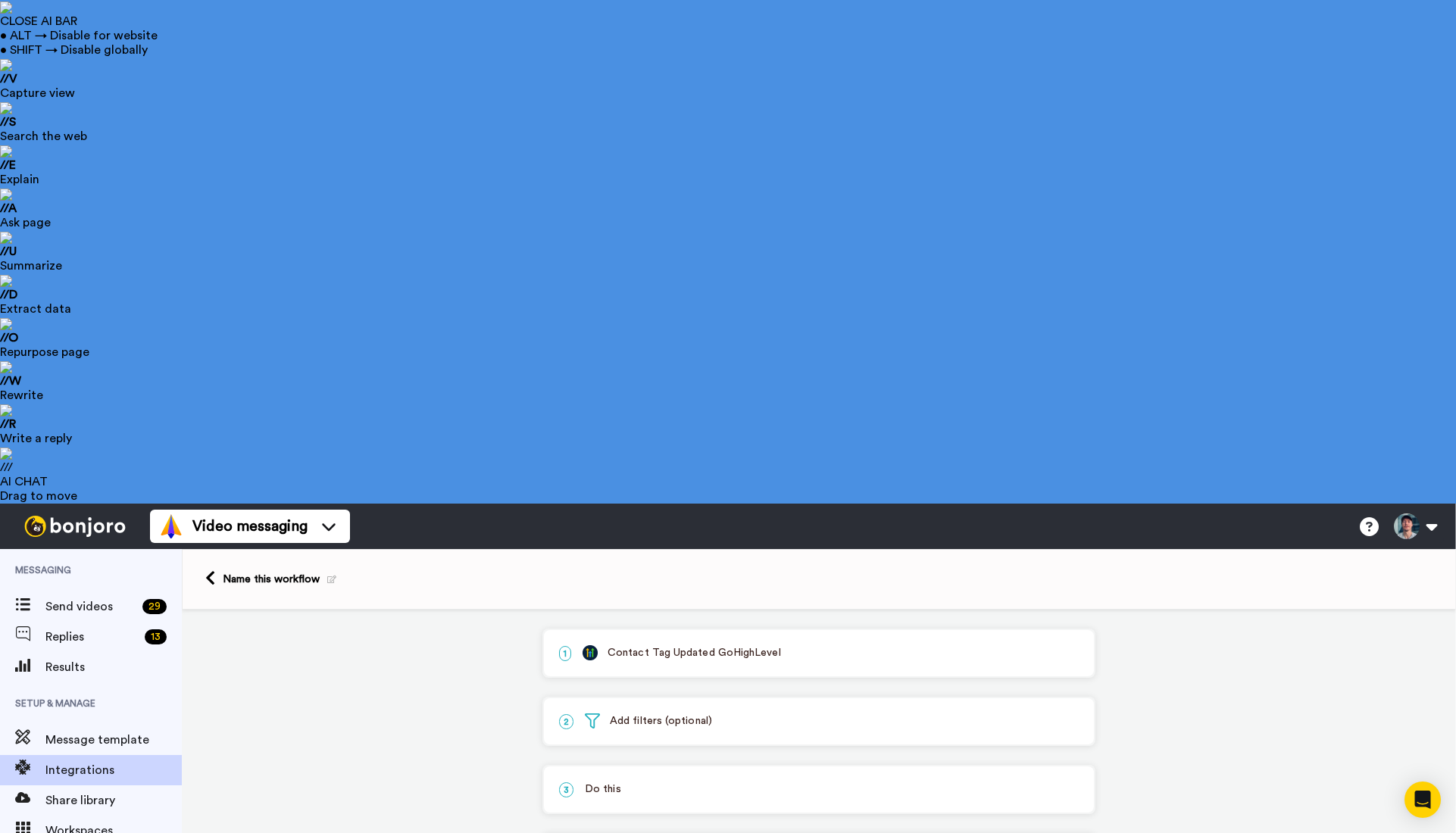
click at [330, 575] on icon at bounding box center [331, 579] width 9 height 8
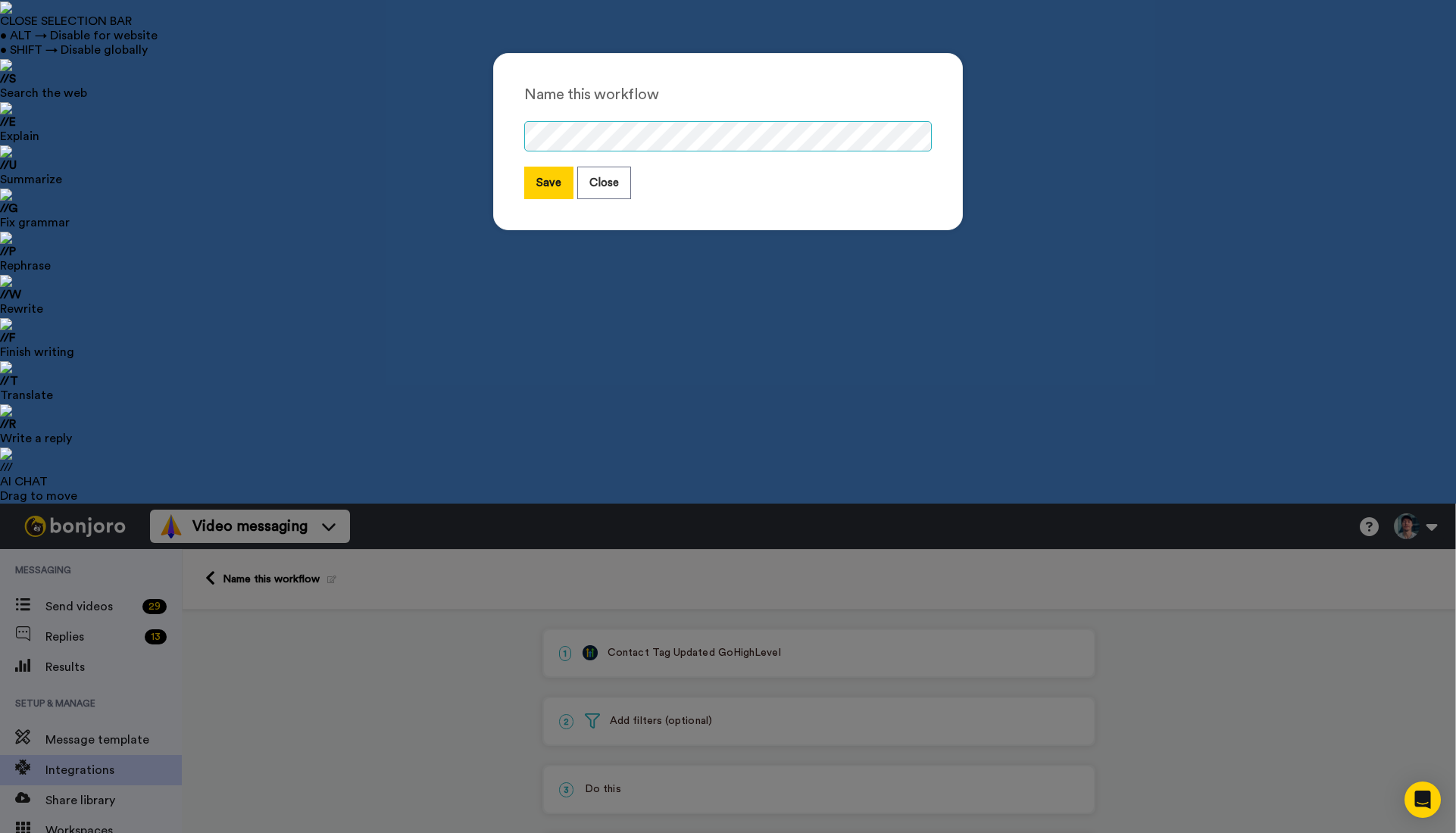
click at [489, 135] on div "Name this workflow Save Close" at bounding box center [728, 148] width 500 height 223
click at [548, 182] on button "Save" at bounding box center [549, 183] width 49 height 33
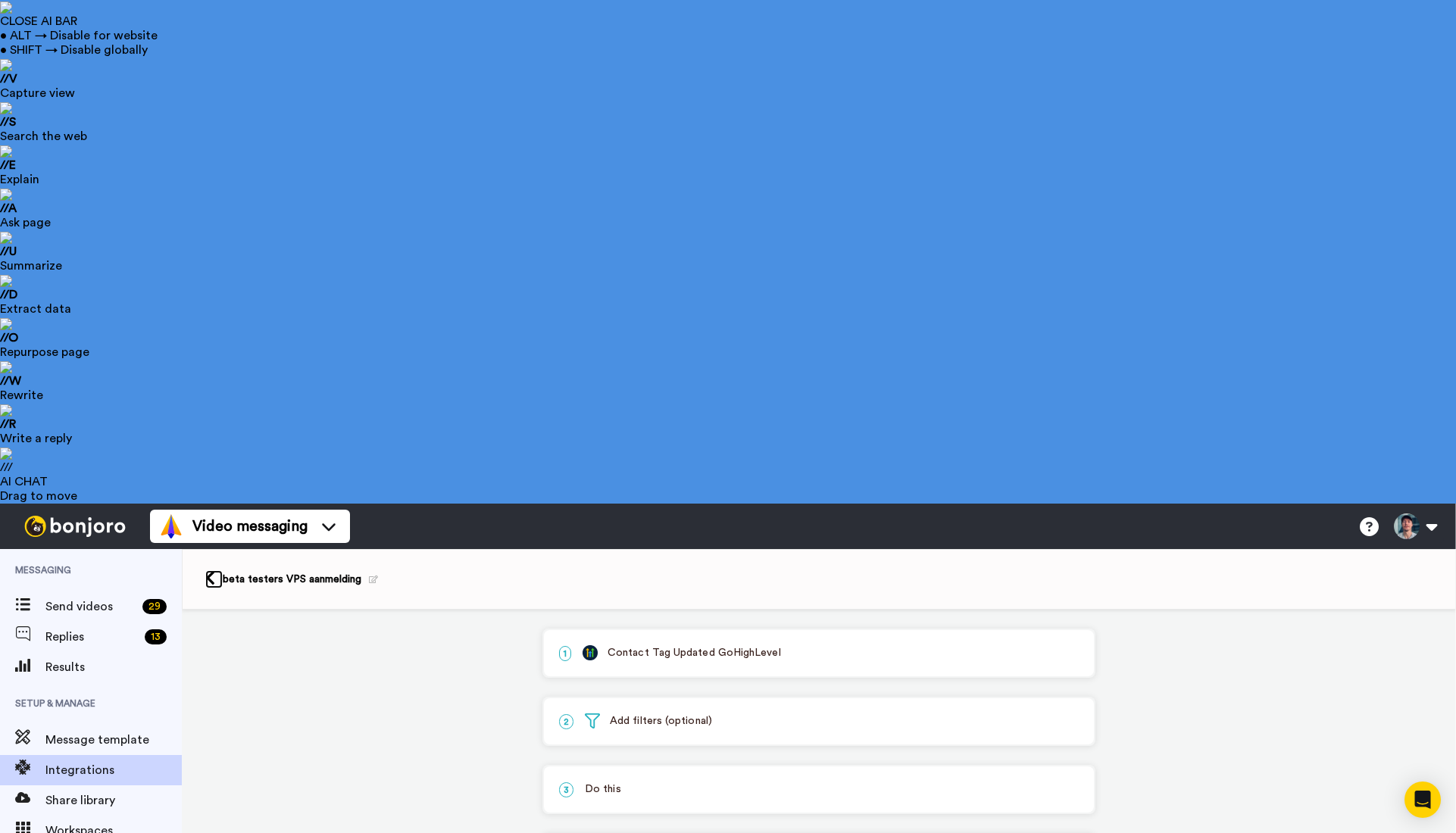
click at [212, 570] on icon at bounding box center [210, 578] width 10 height 16
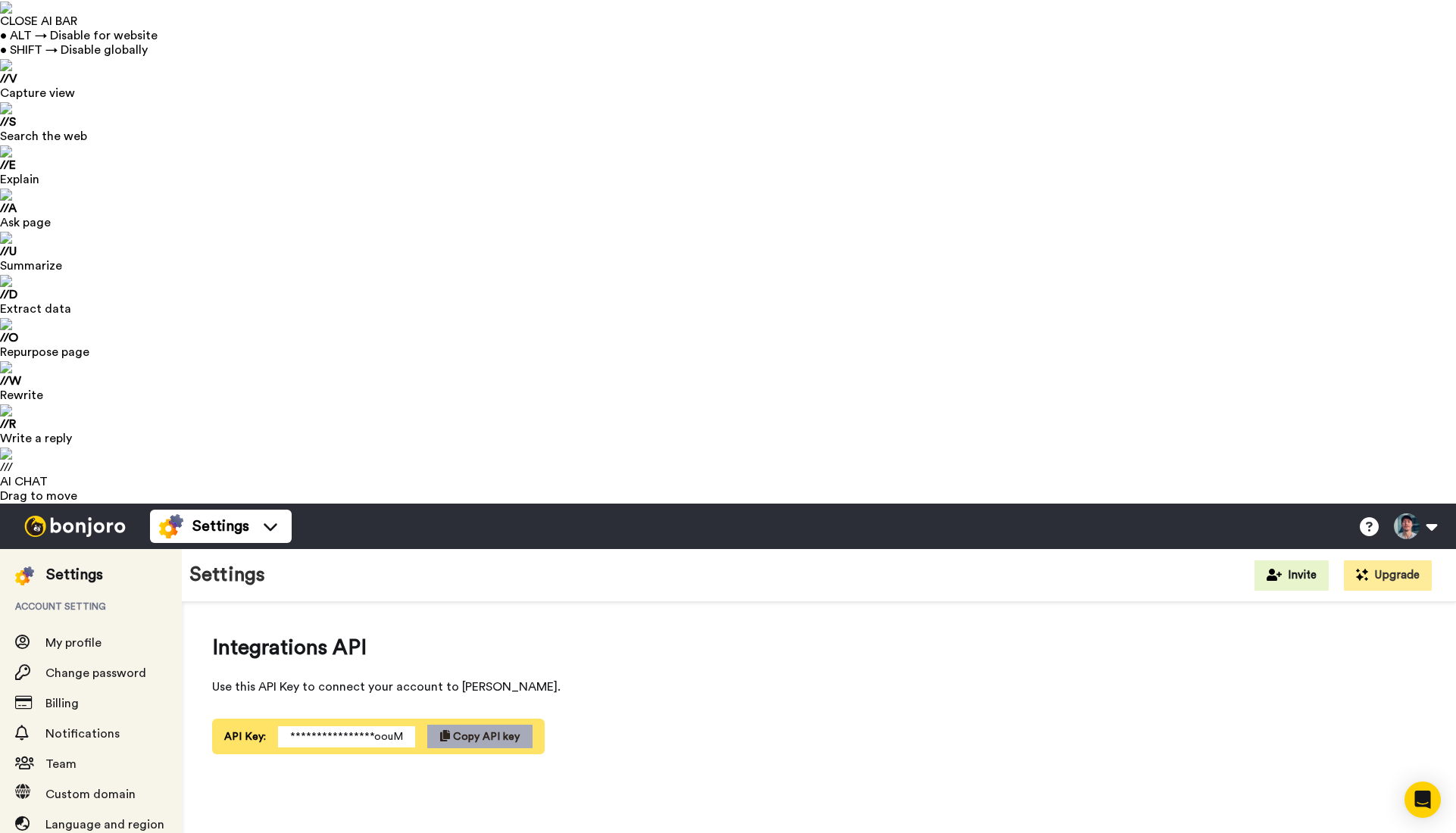
click at [479, 732] on span "Copy API key" at bounding box center [486, 736] width 67 height 10
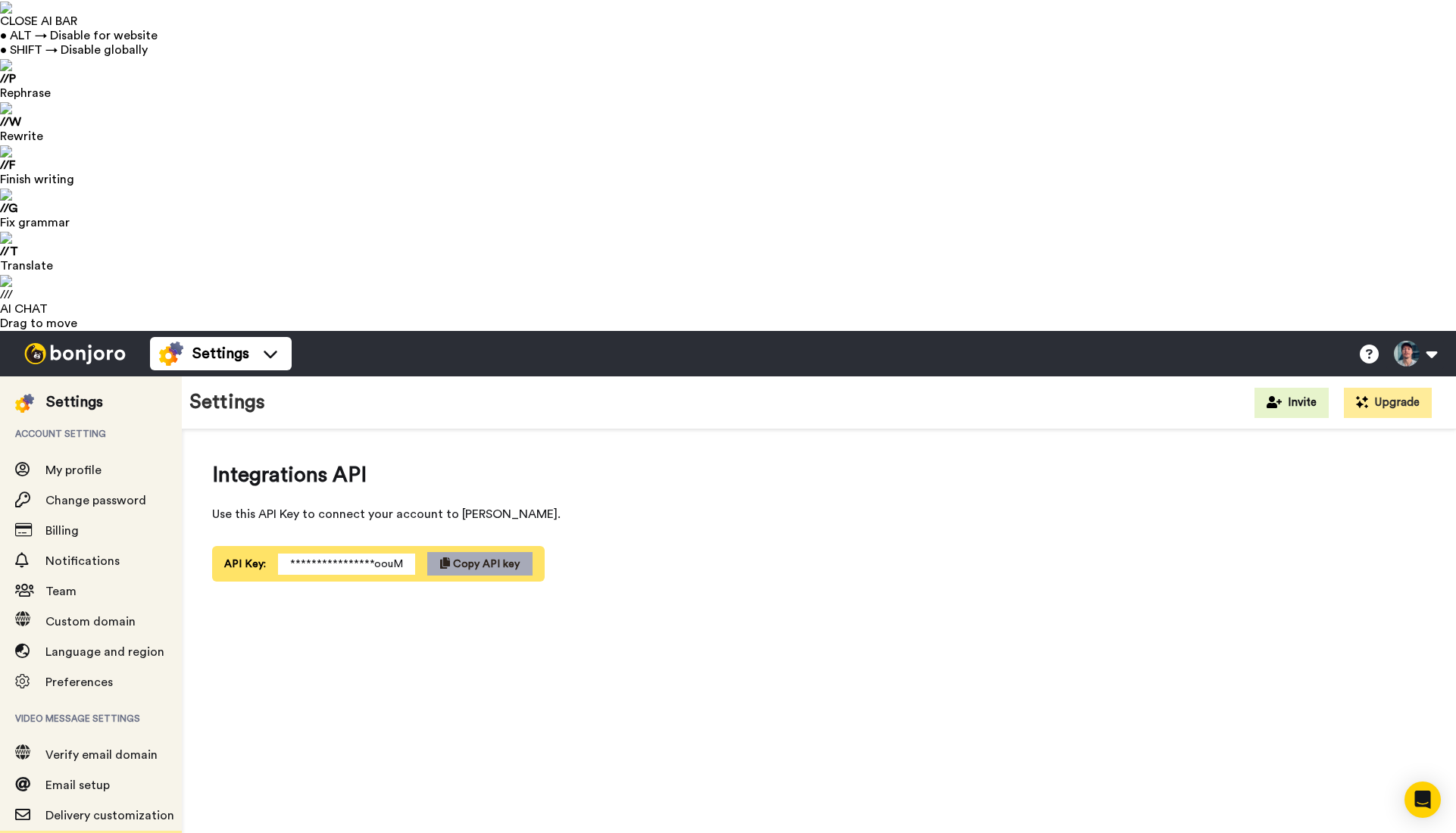
click at [473, 559] on span "Copy API key" at bounding box center [486, 563] width 67 height 10
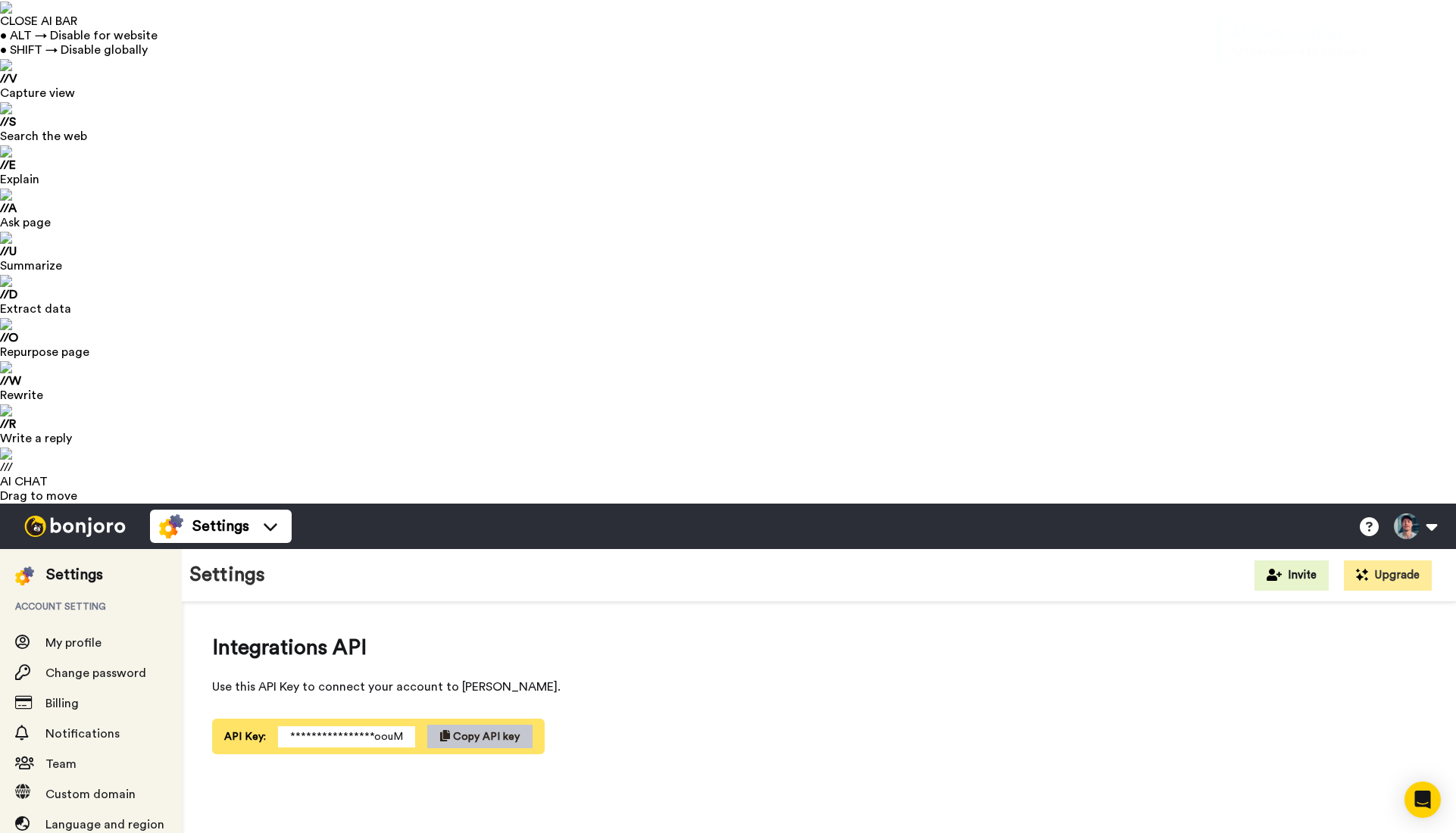
drag, startPoint x: 725, startPoint y: 400, endPoint x: 541, endPoint y: 397, distance: 184.0
click at [82, 637] on span "My profile" at bounding box center [73, 642] width 56 height 12
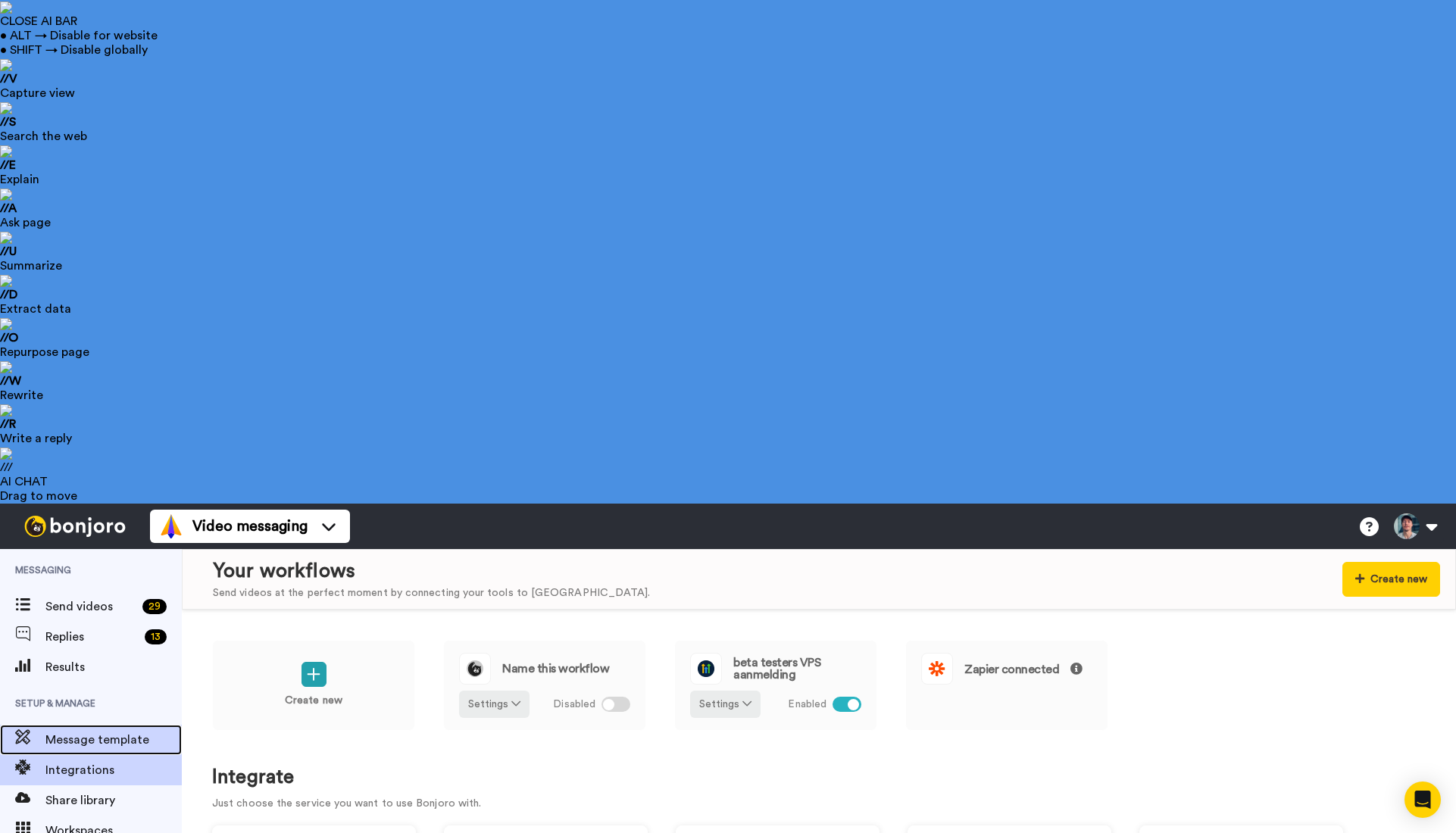
click at [121, 731] on span "Message template" at bounding box center [113, 740] width 136 height 18
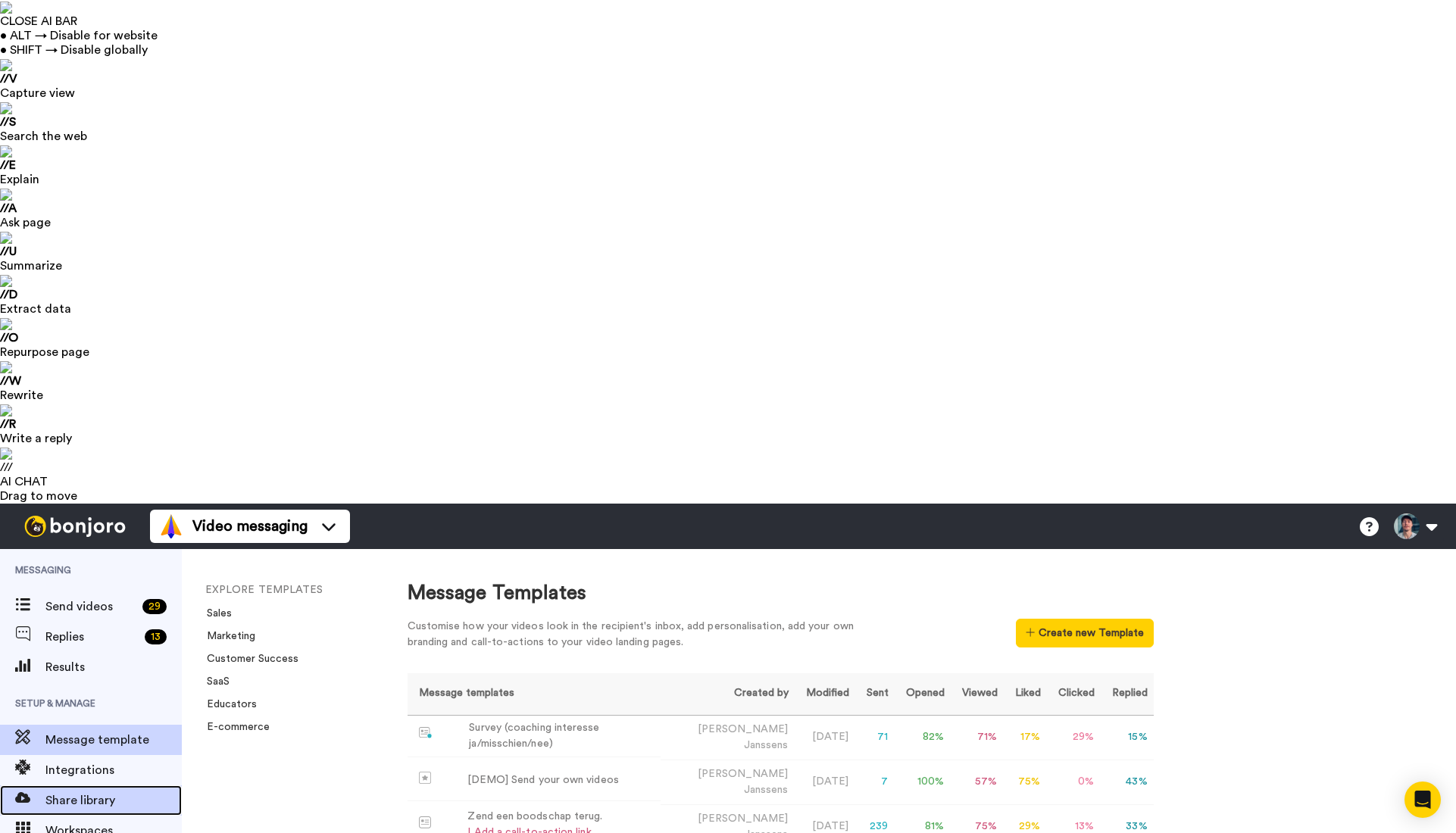
click at [91, 792] on span "Share library" at bounding box center [113, 800] width 136 height 18
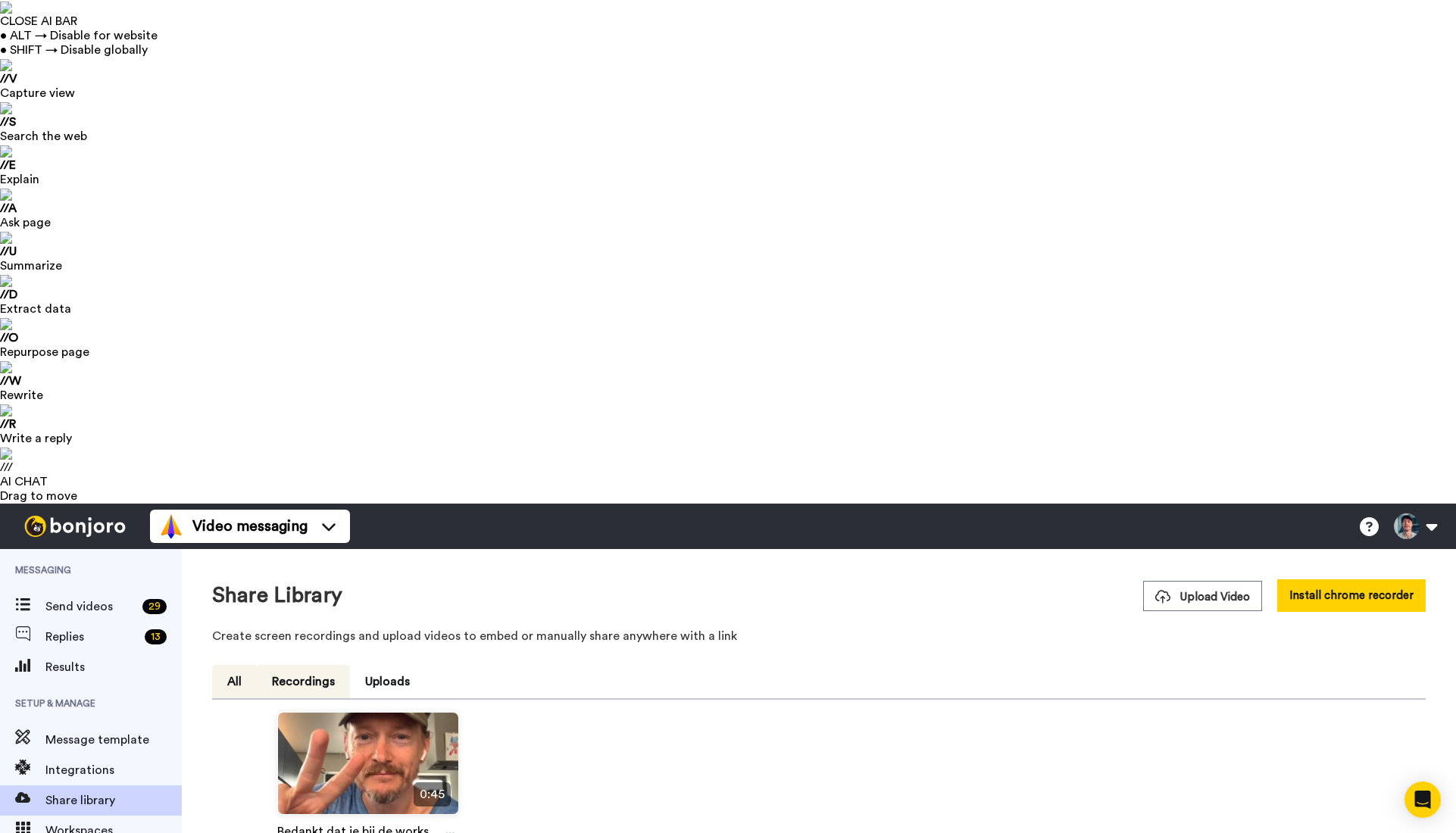
click at [318, 665] on button "Recordings" at bounding box center [303, 681] width 93 height 34
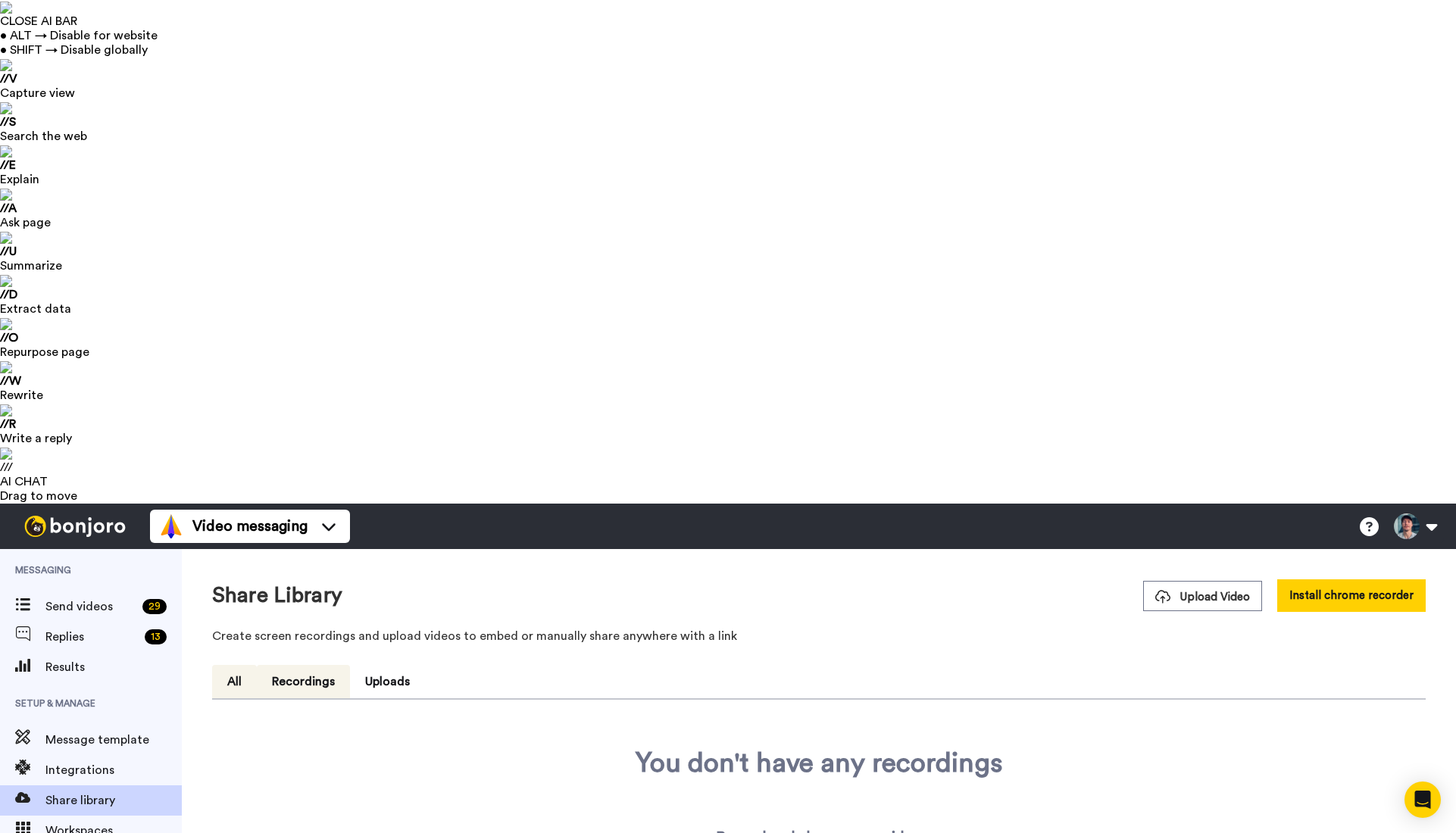
click at [232, 665] on button "All" at bounding box center [235, 681] width 45 height 34
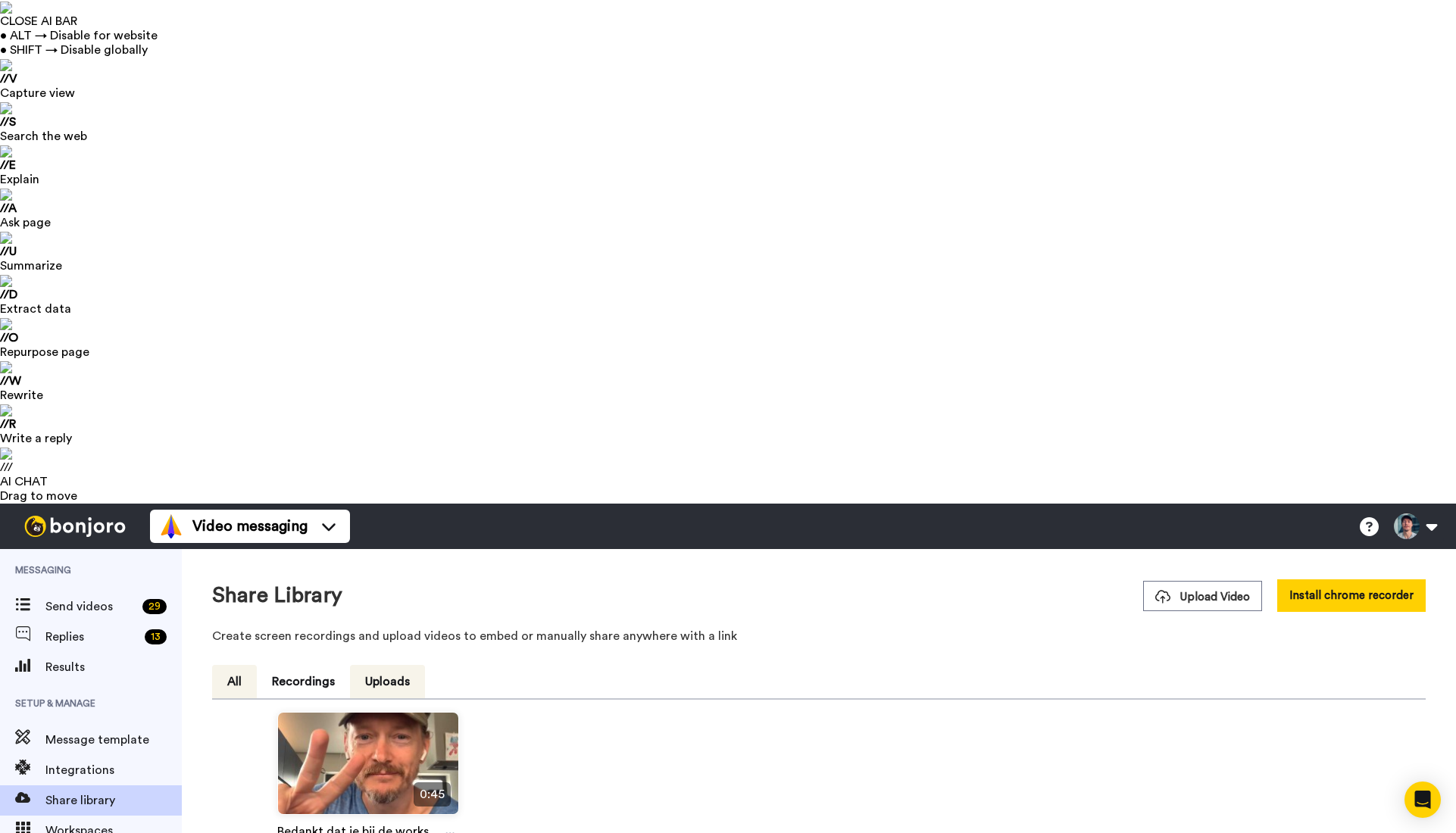
click at [397, 665] on button "Uploads" at bounding box center [387, 681] width 75 height 34
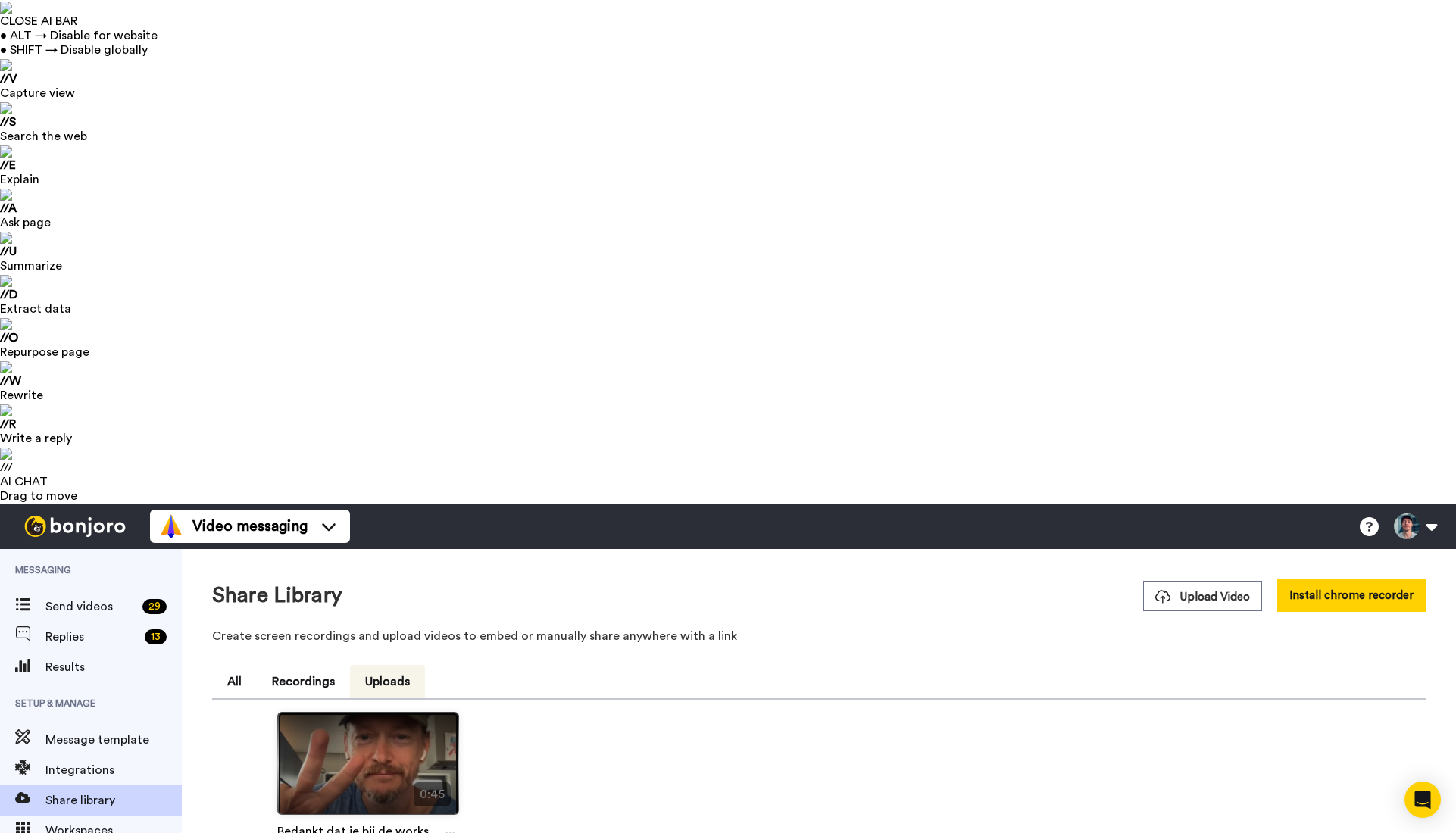
click at [389, 713] on img at bounding box center [368, 769] width 180 height 114
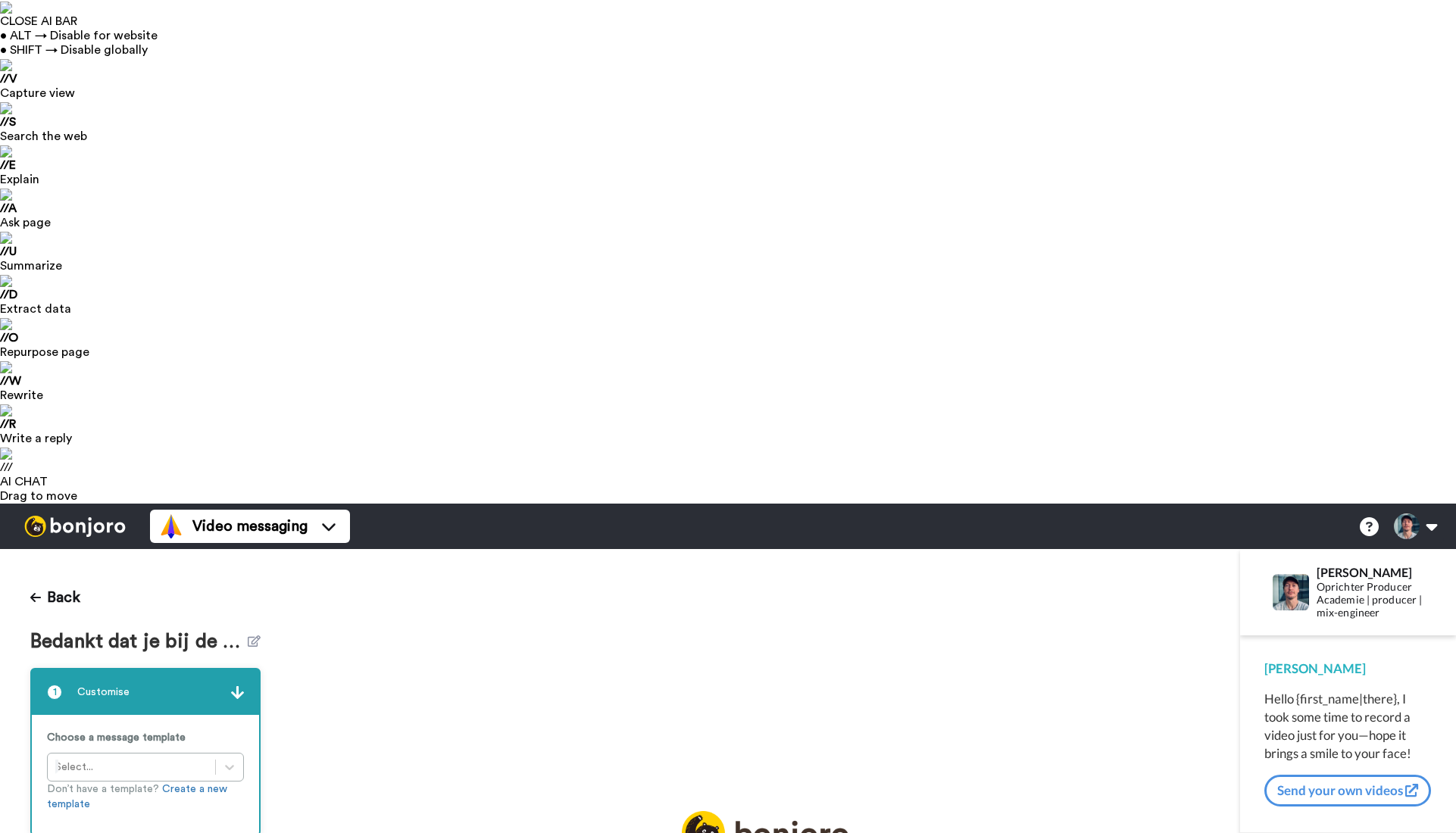
click at [236, 760] on icon at bounding box center [229, 767] width 15 height 15
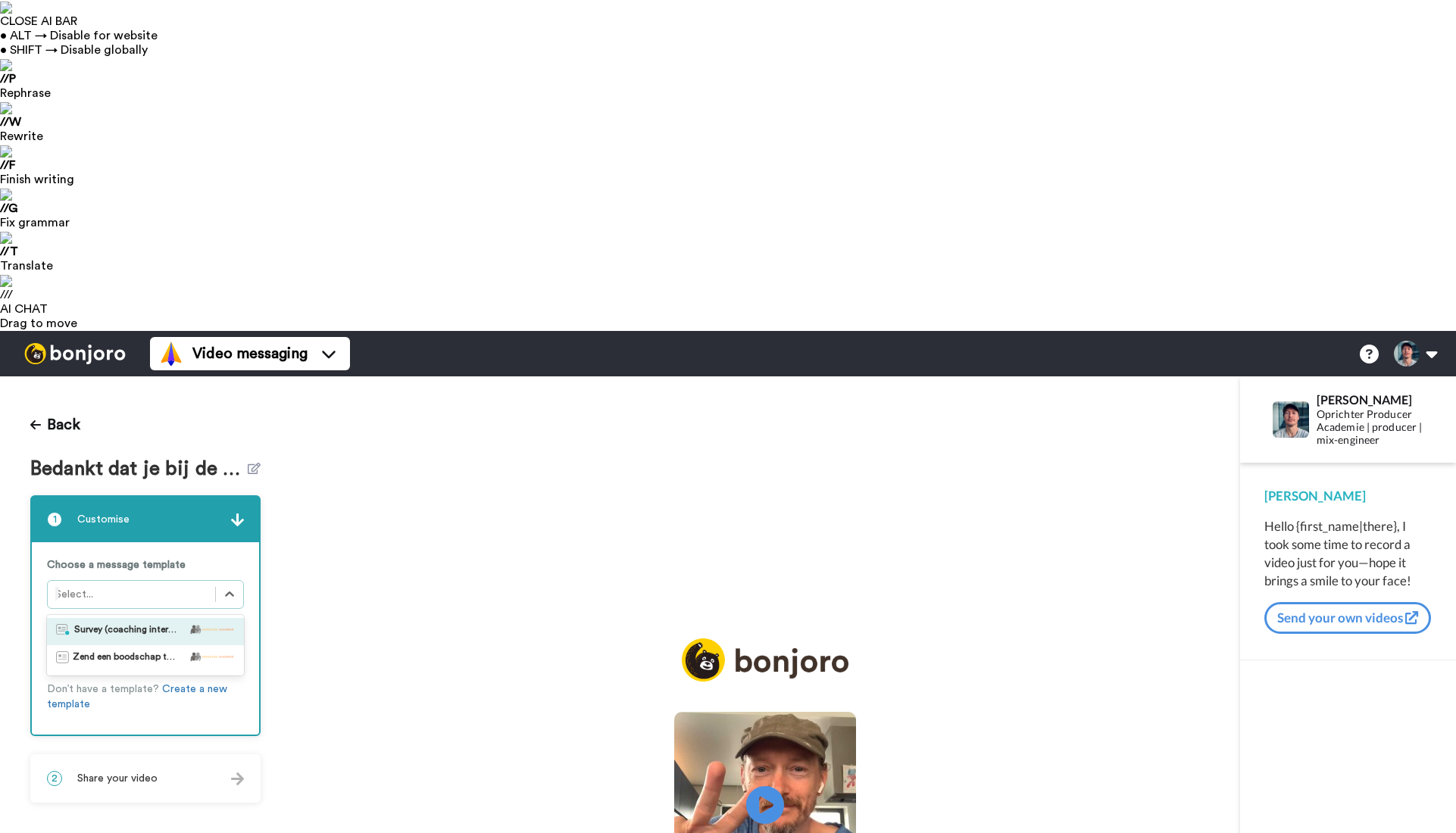
click at [461, 638] on div "Play/Pause 0:45 / 0:45" at bounding box center [765, 780] width 949 height 282
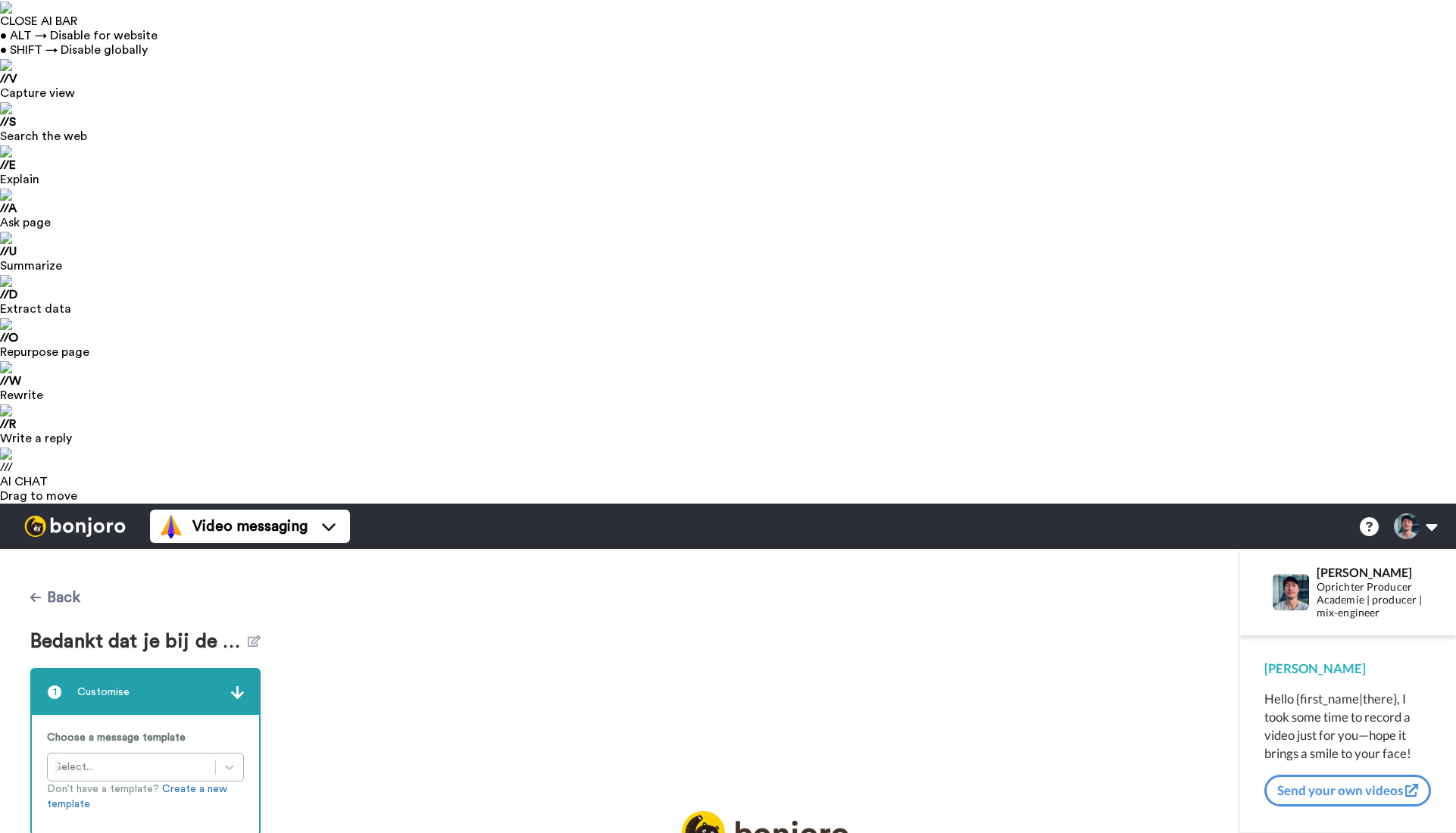
click at [67, 579] on button "Back" at bounding box center [55, 598] width 50 height 37
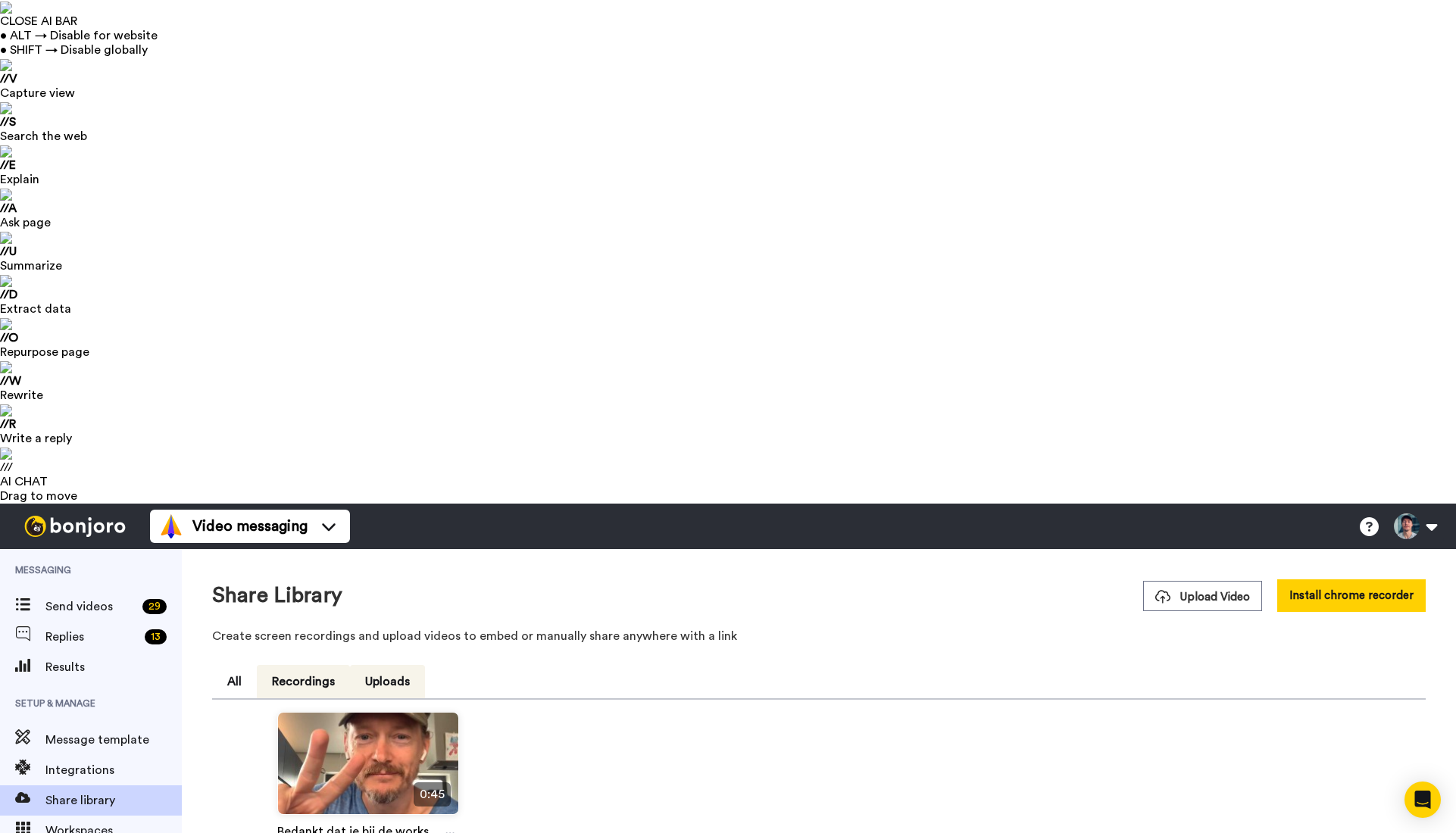
click at [310, 665] on button "Recordings" at bounding box center [303, 681] width 93 height 34
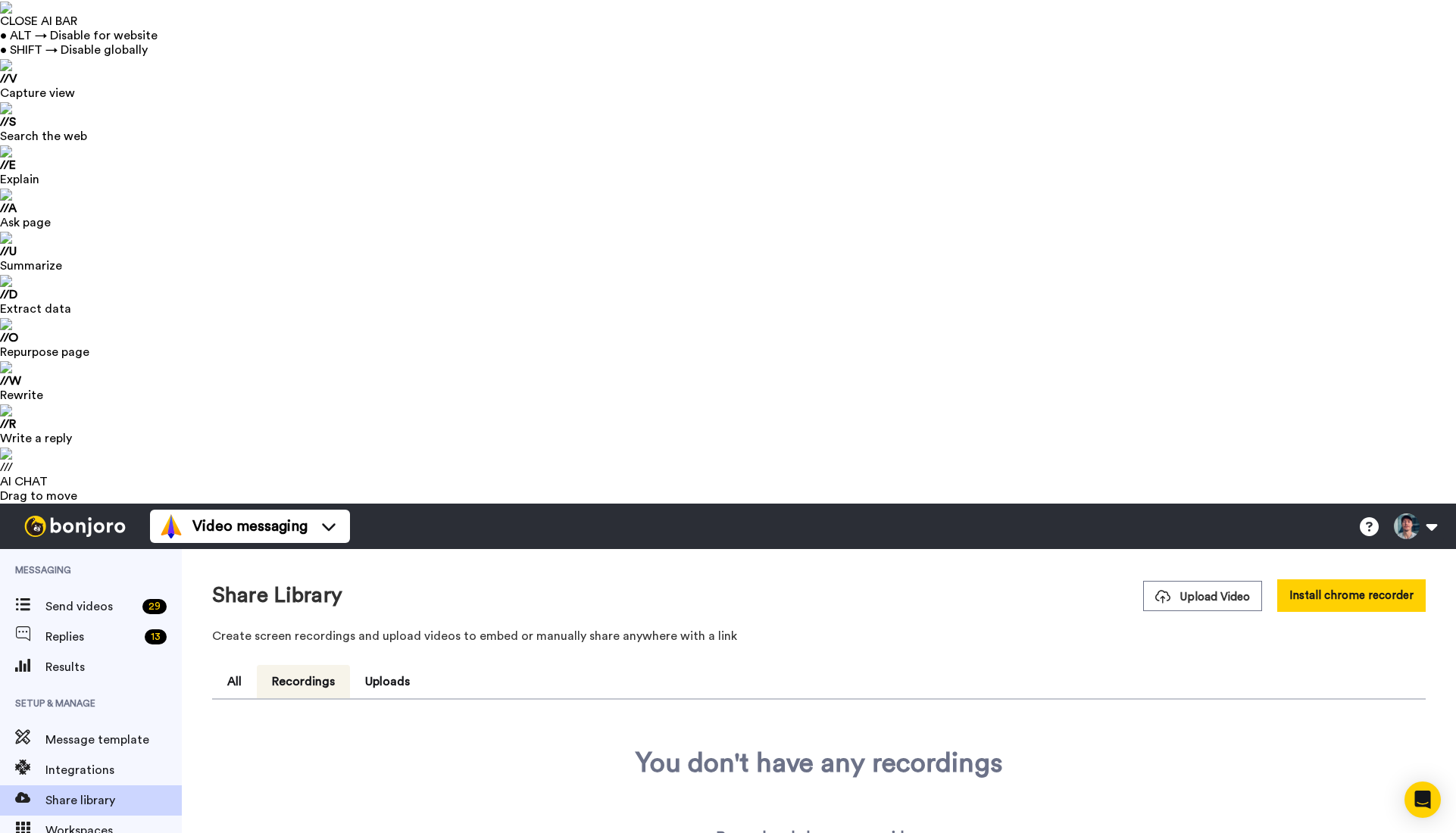
drag, startPoint x: 1059, startPoint y: 110, endPoint x: 1066, endPoint y: 105, distance: 8.6
click at [1060, 579] on div "Share Library Upload Video Install chrome recorder Create screen recordings and…" at bounding box center [819, 616] width 1213 height 73
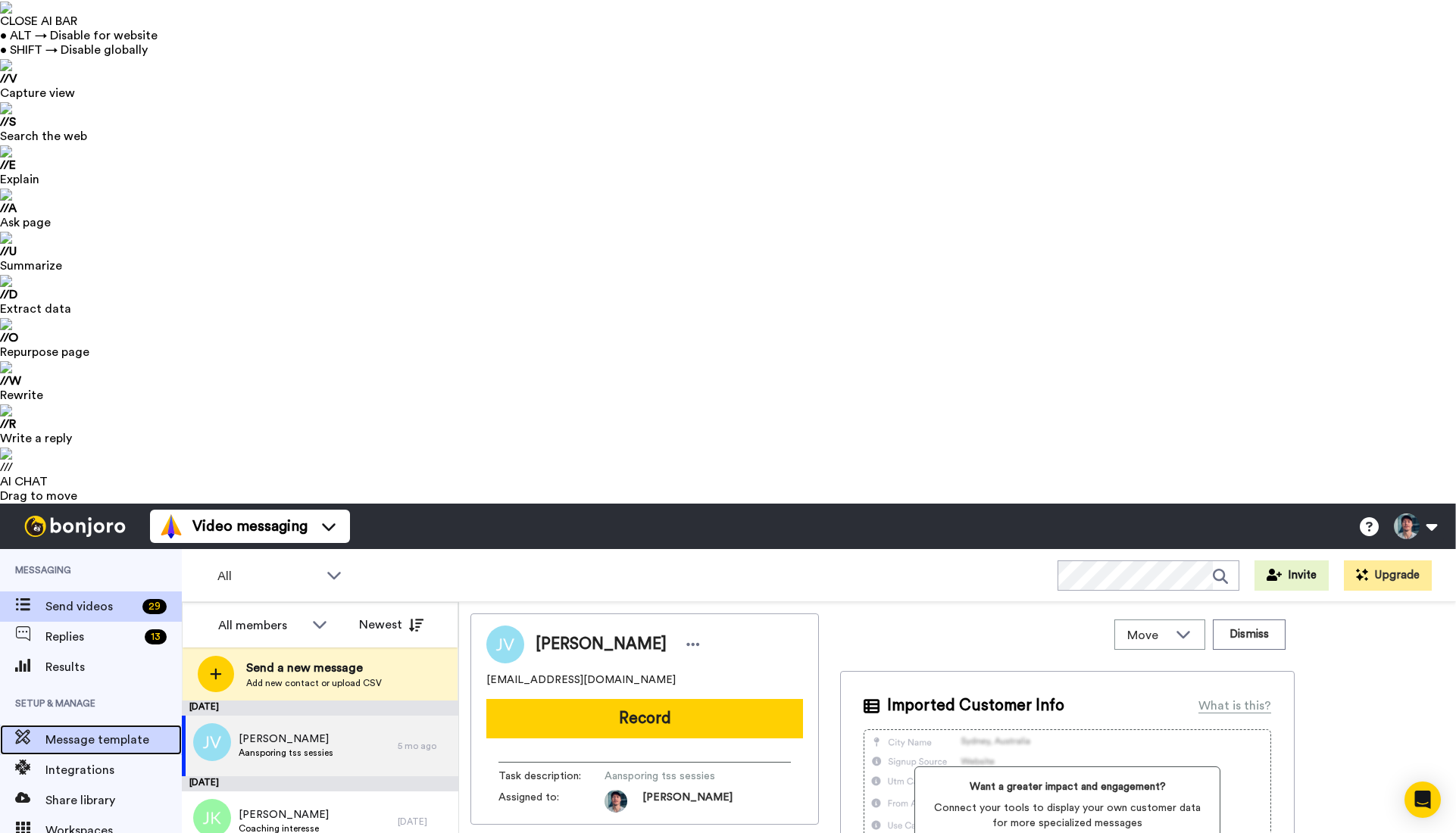
click at [101, 731] on span "Message template" at bounding box center [113, 740] width 136 height 18
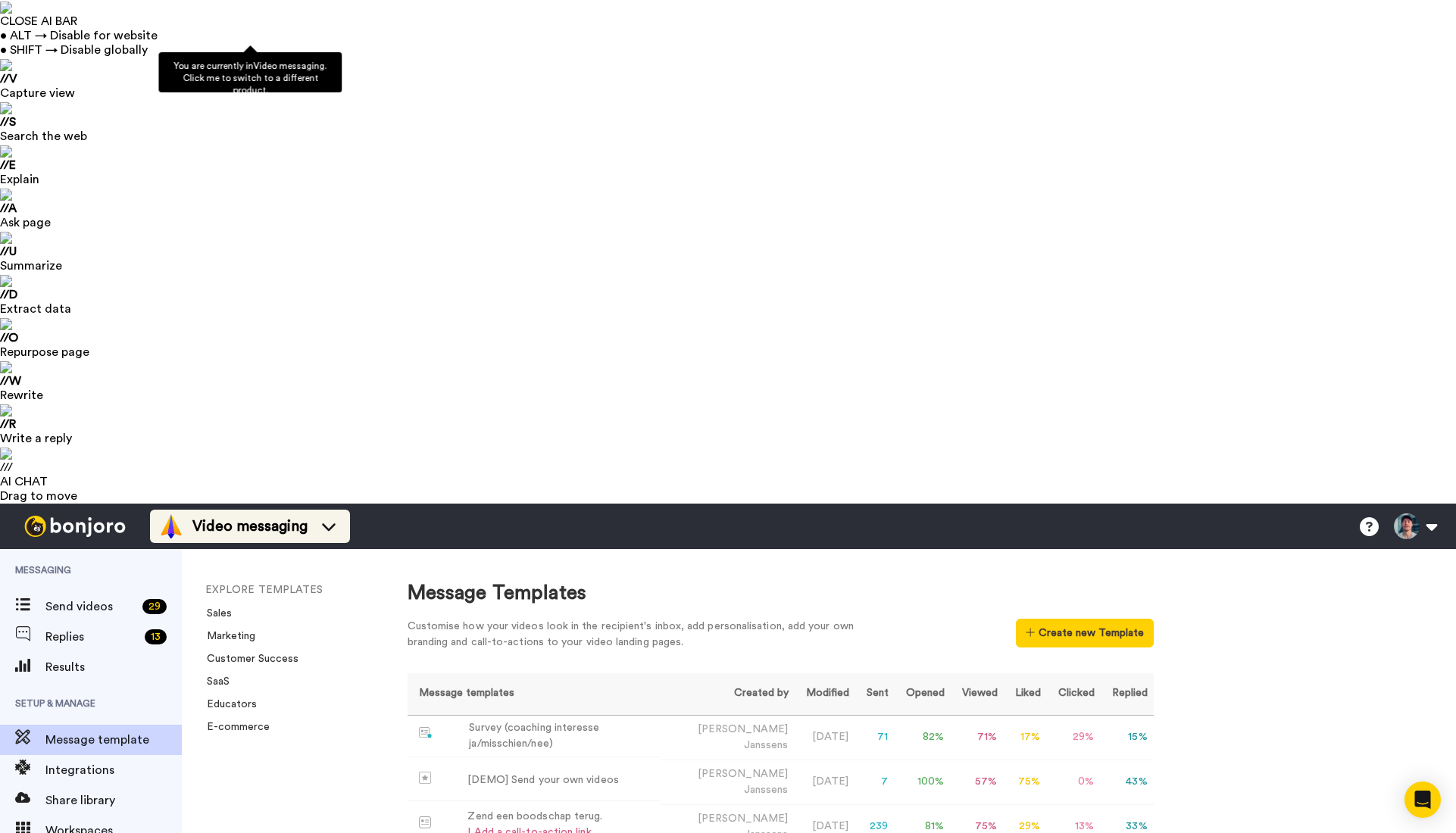
click at [330, 519] on icon at bounding box center [329, 526] width 24 height 15
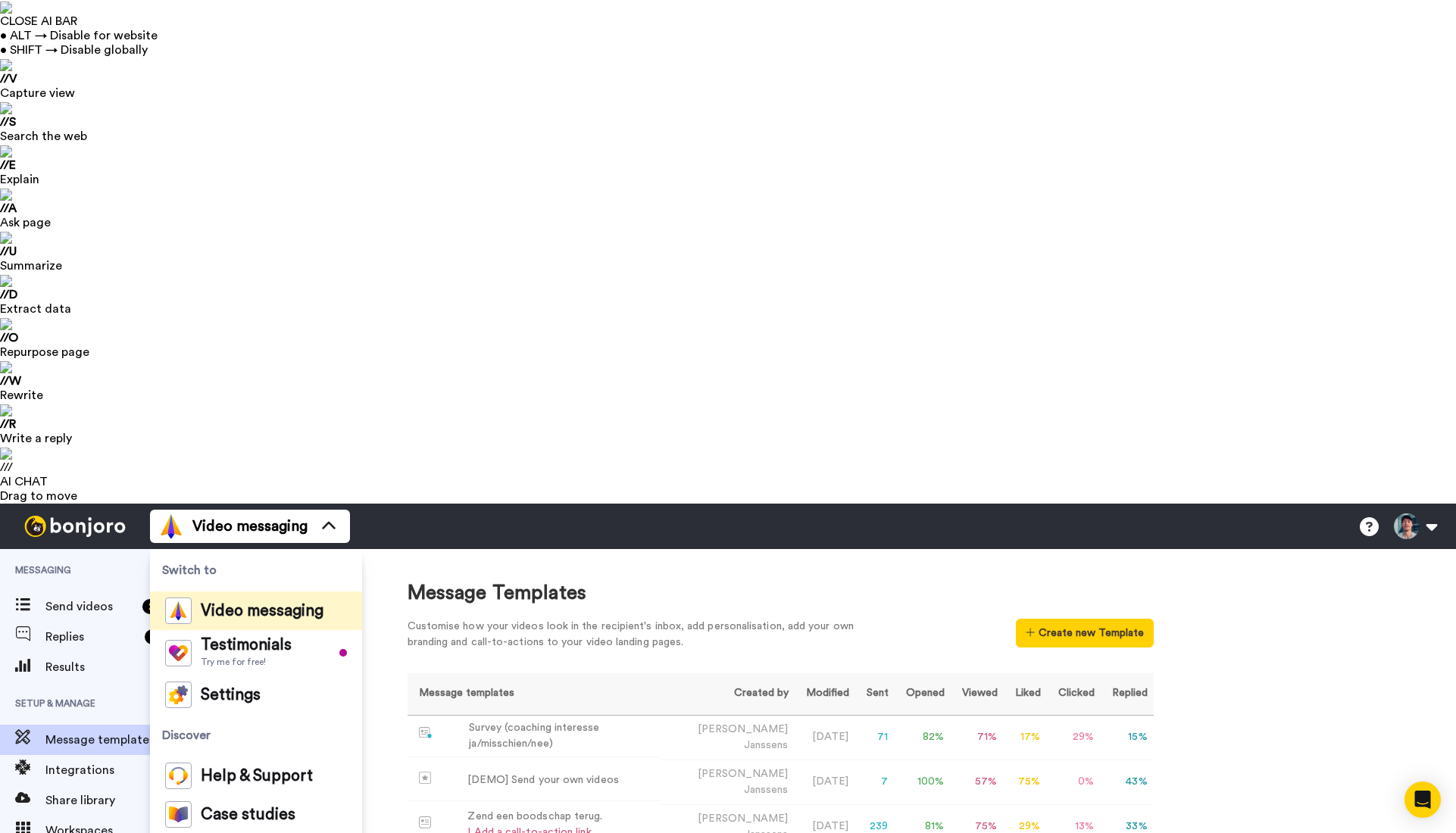
drag, startPoint x: 496, startPoint y: 527, endPoint x: 438, endPoint y: 502, distance: 63.2
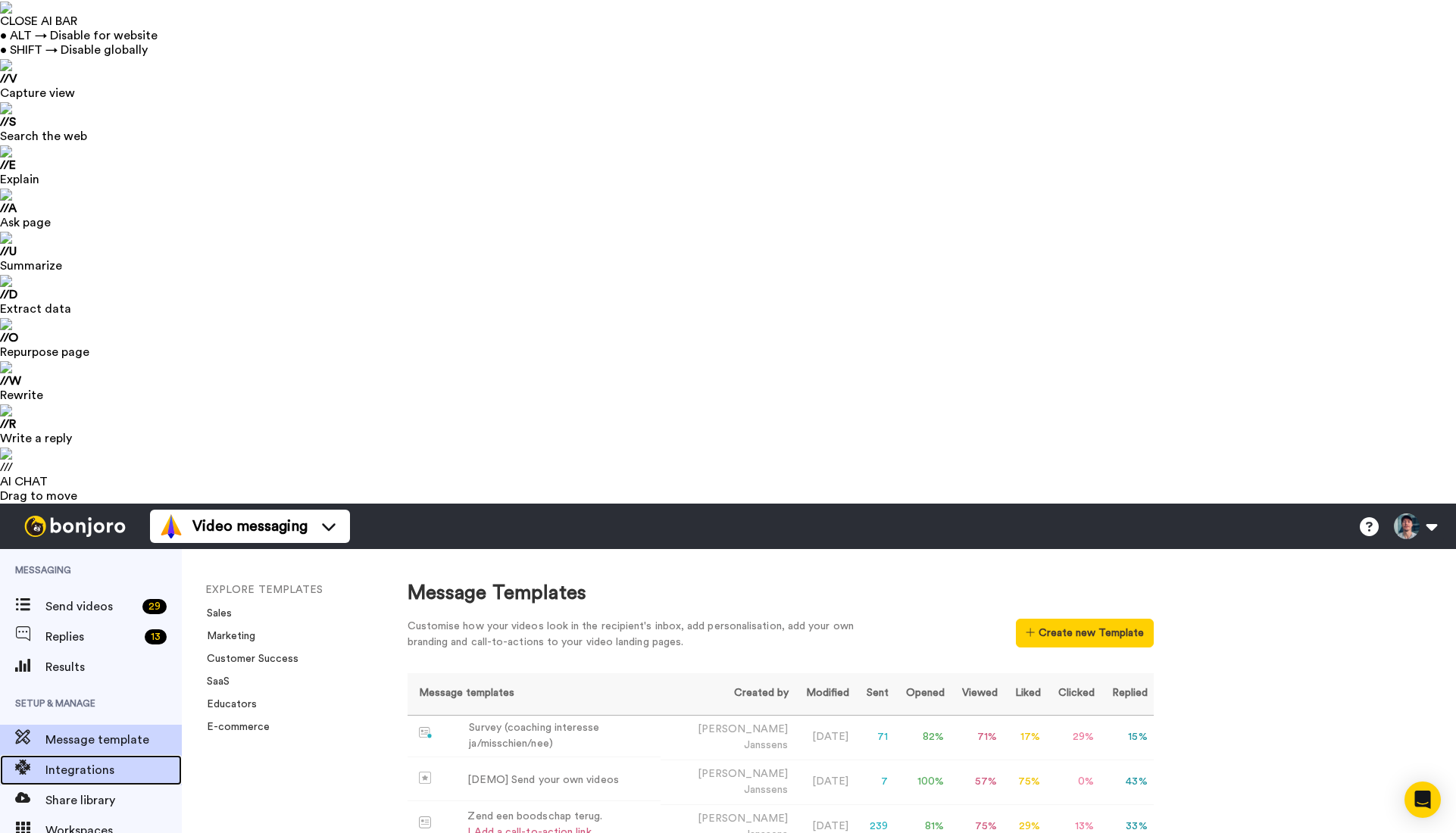
click at [97, 761] on span "Integrations" at bounding box center [113, 770] width 136 height 18
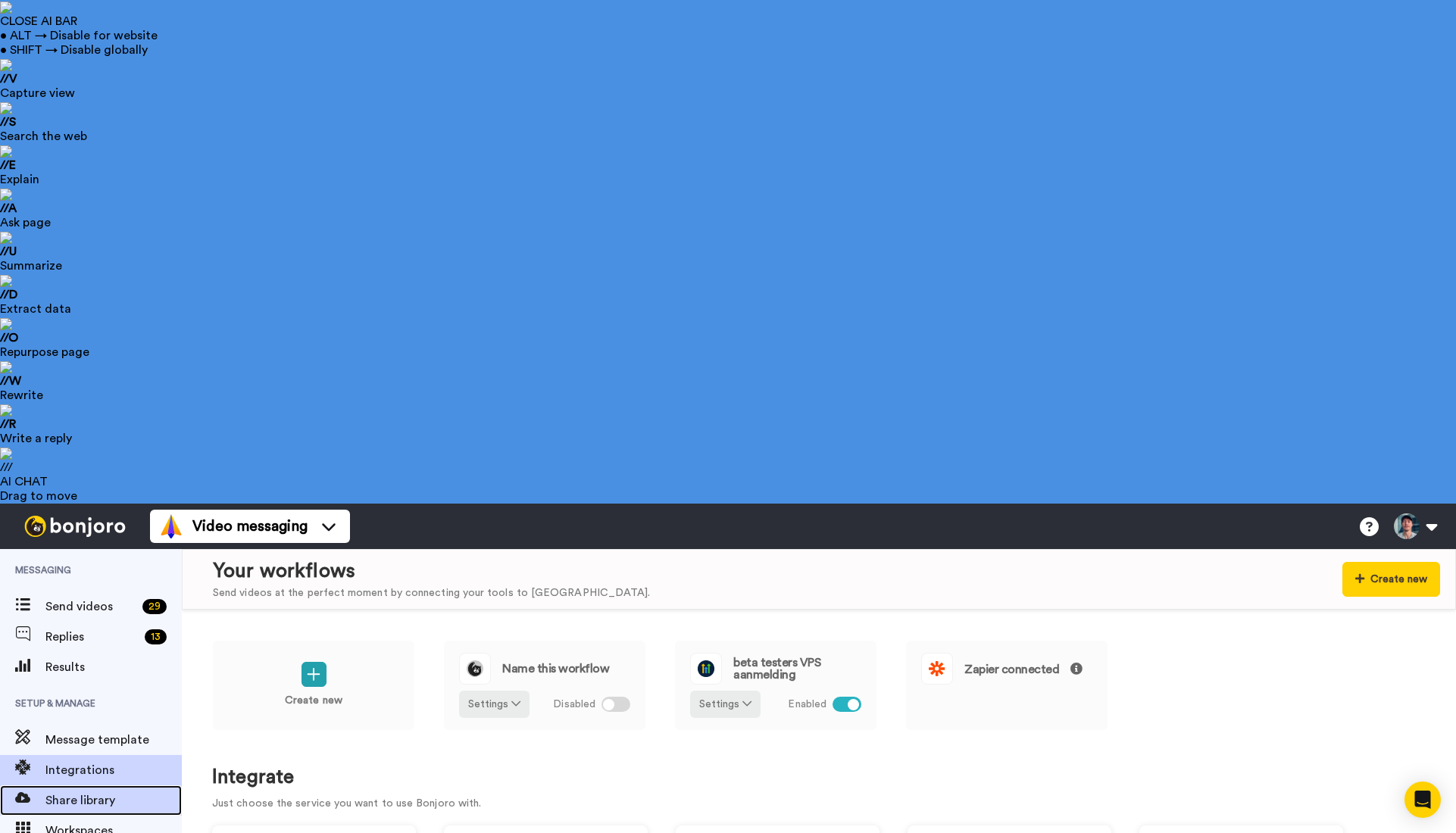
click at [97, 792] on span "Share library" at bounding box center [113, 800] width 136 height 18
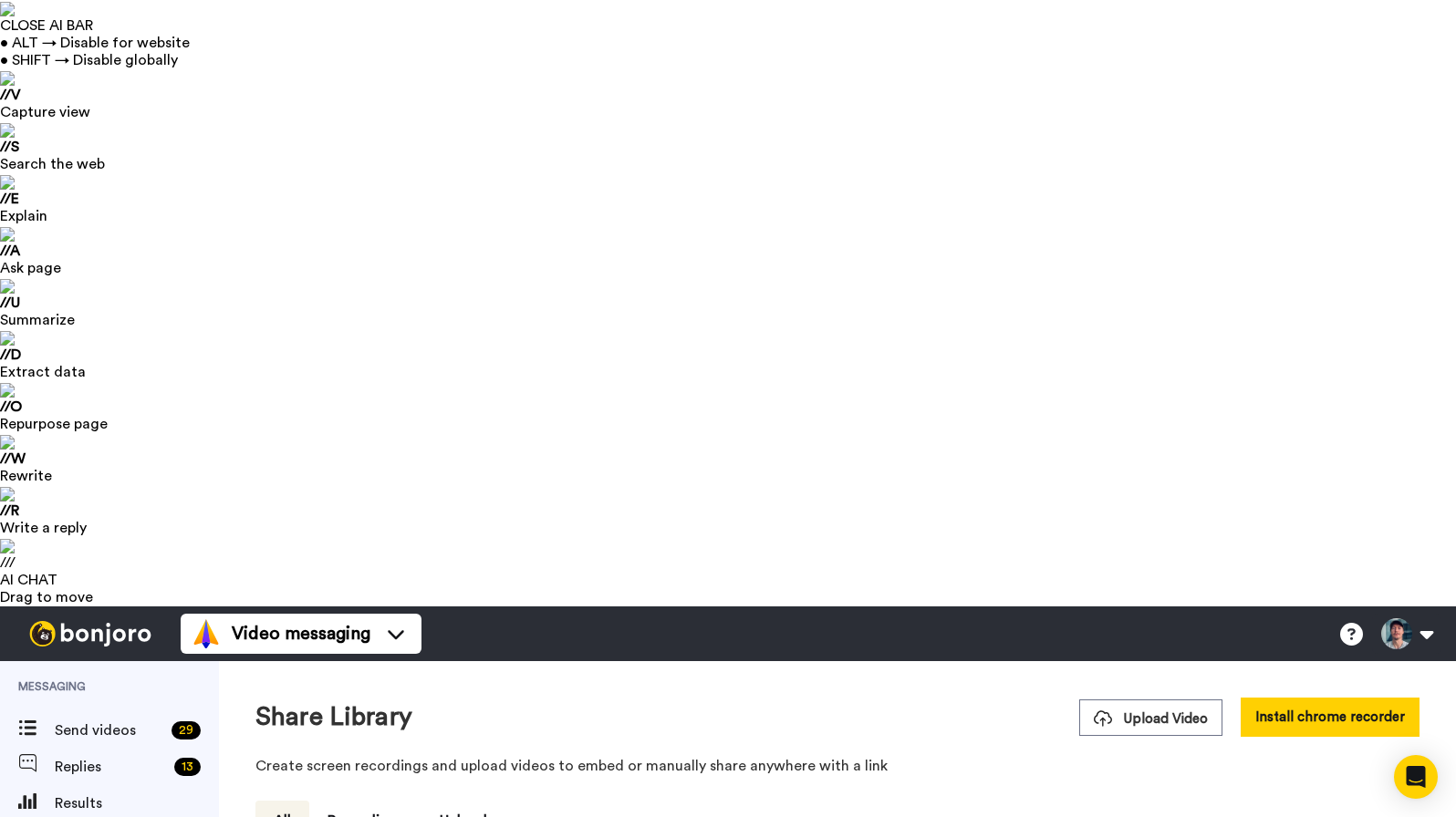
drag, startPoint x: 1184, startPoint y: 367, endPoint x: 1217, endPoint y: 341, distance: 42.0
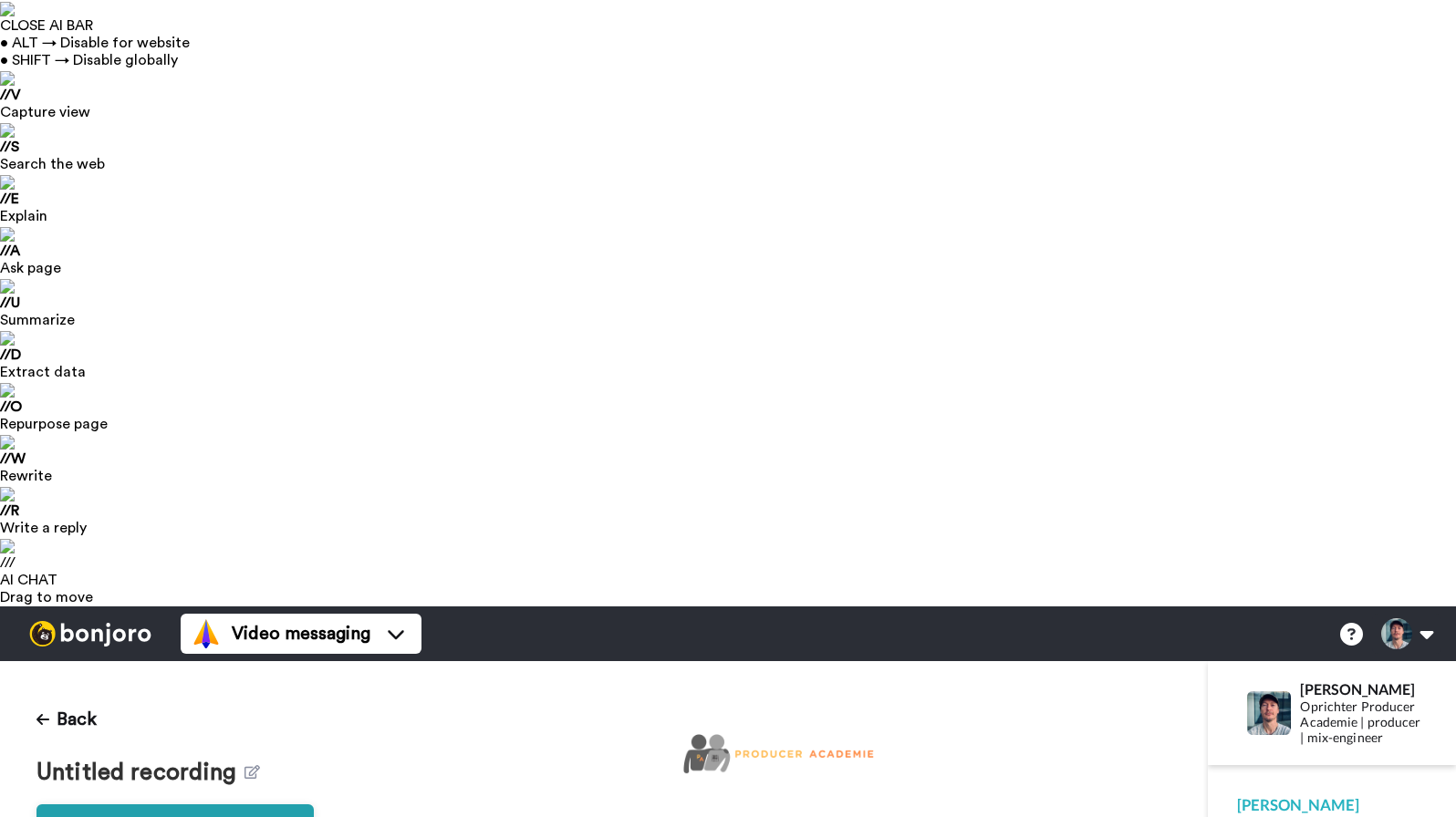
click at [81, 698] on button "Back" at bounding box center [66, 720] width 61 height 44
click at [88, 698] on button "Back" at bounding box center [66, 720] width 61 height 44
click at [72, 698] on button "Back" at bounding box center [66, 720] width 61 height 44
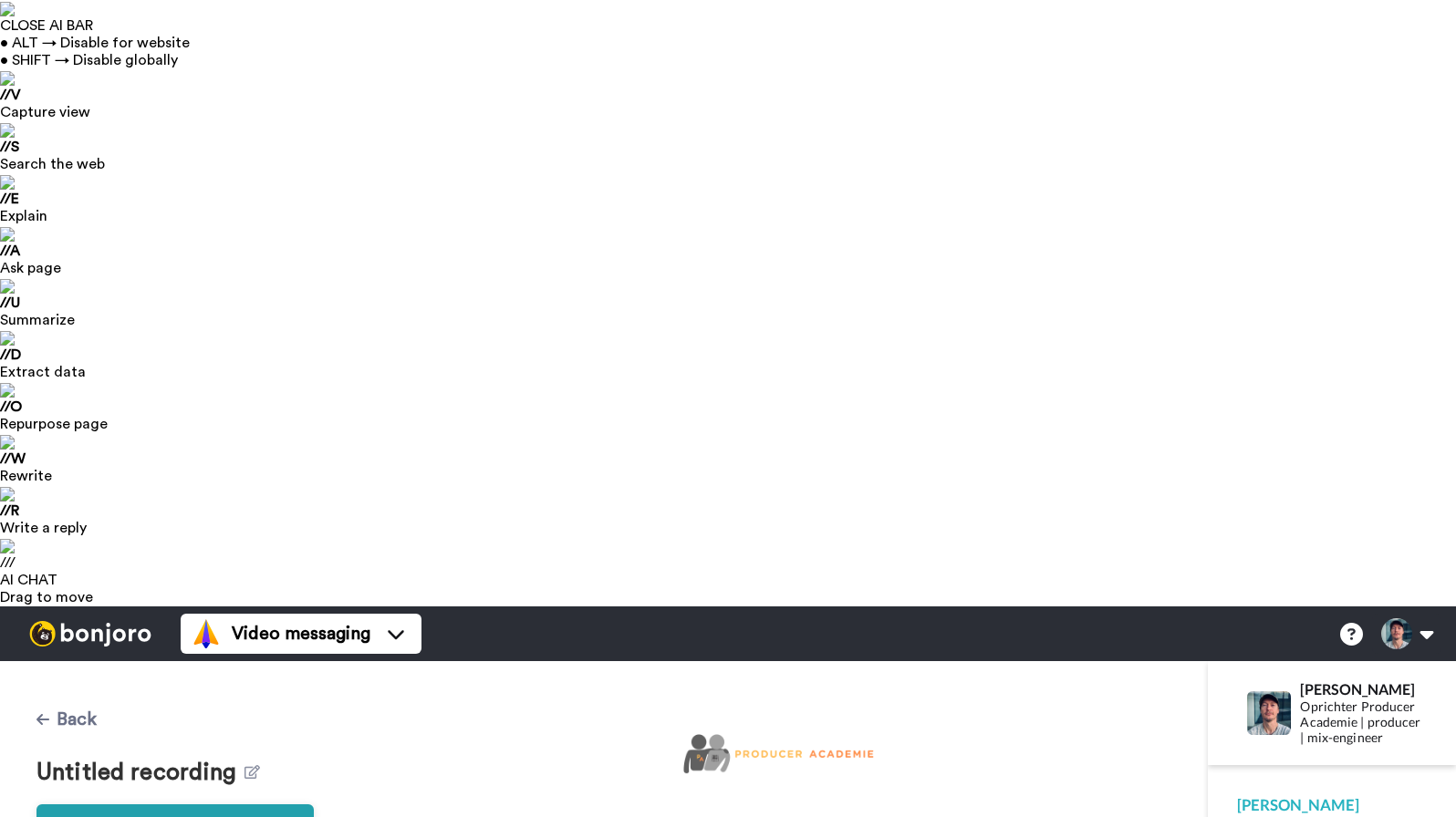
click at [42, 714] on icon at bounding box center [42, 719] width 12 height 11
click at [89, 698] on button "Back" at bounding box center [66, 720] width 61 height 44
click at [86, 698] on button "Back" at bounding box center [66, 720] width 61 height 44
click at [73, 698] on button "Back" at bounding box center [66, 720] width 61 height 44
